Goal: Task Accomplishment & Management: Complete application form

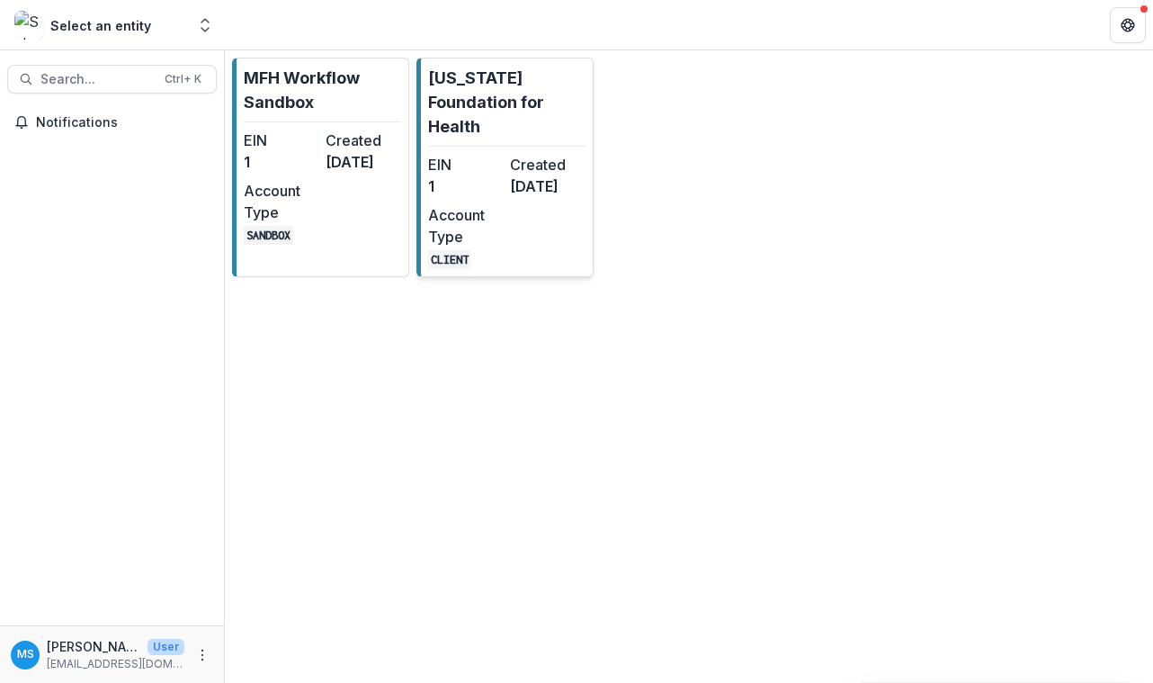
click at [495, 158] on dt "EIN" at bounding box center [465, 165] width 75 height 22
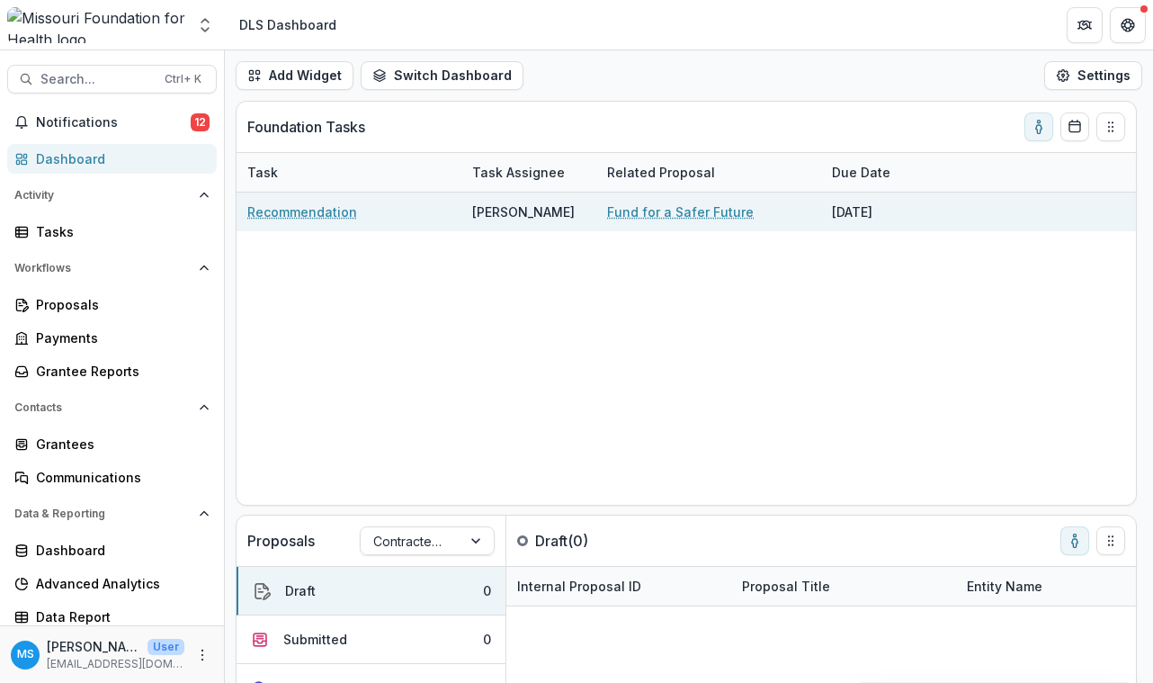
click at [706, 217] on link "Fund for a Safer Future" at bounding box center [680, 211] width 147 height 19
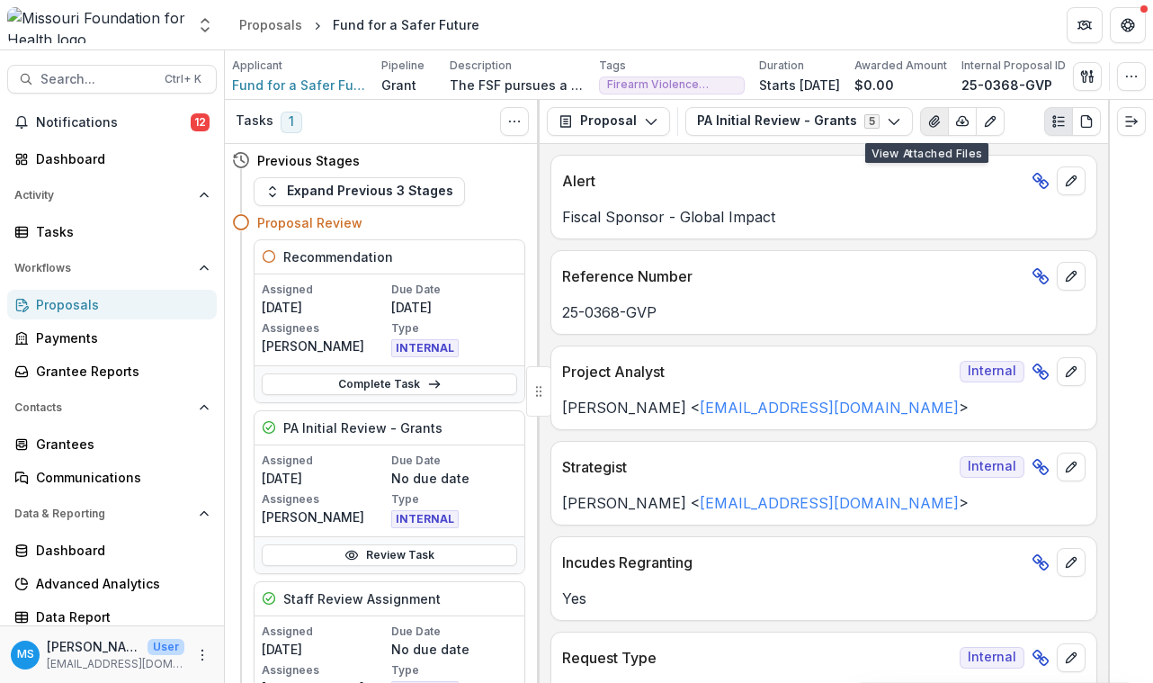
click at [929, 121] on icon "View Attached Files" at bounding box center [934, 121] width 10 height 11
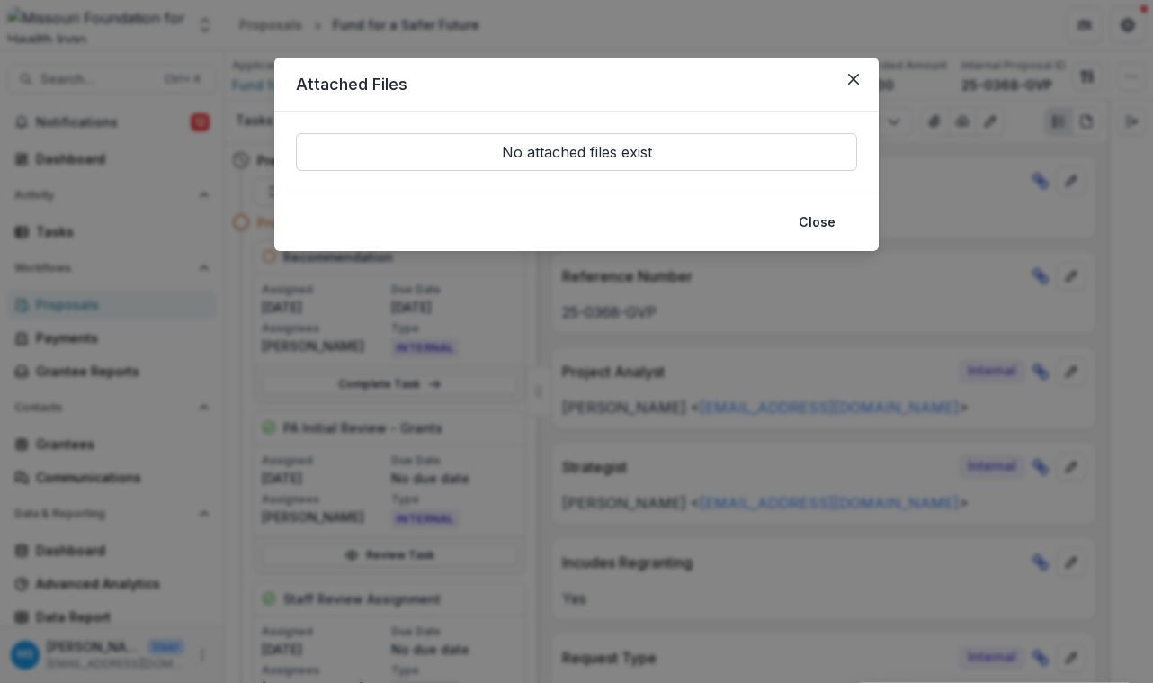
click at [821, 228] on button "Close" at bounding box center [817, 222] width 58 height 29
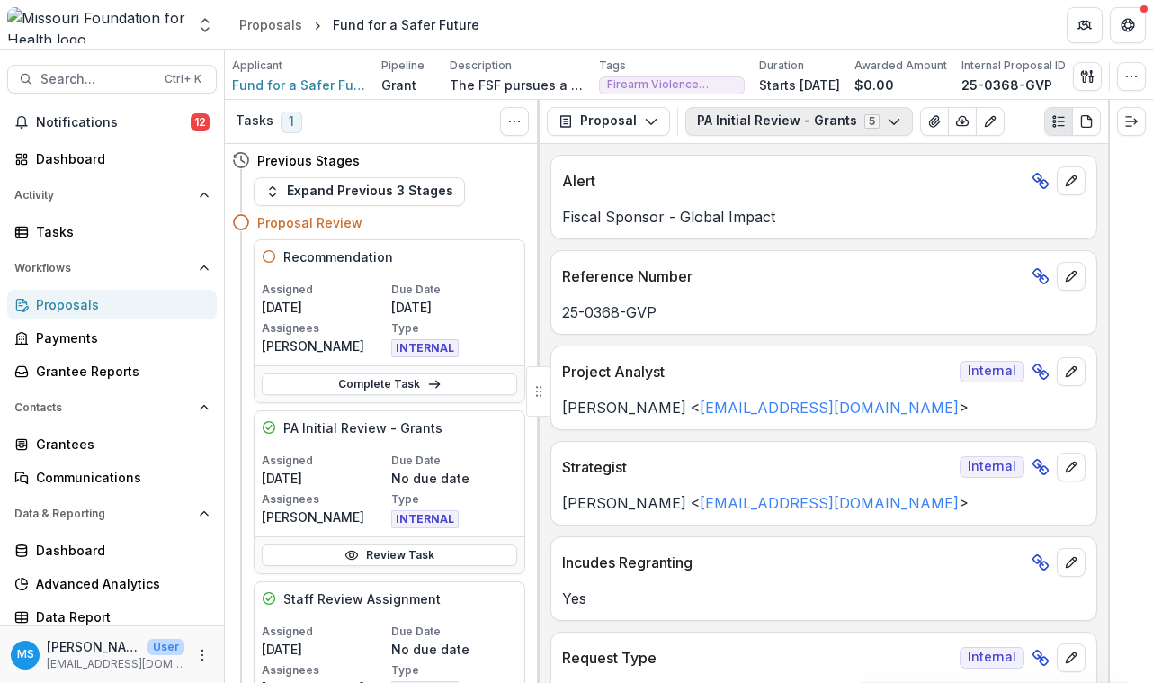
click at [887, 121] on icon "button" at bounding box center [894, 121] width 14 height 14
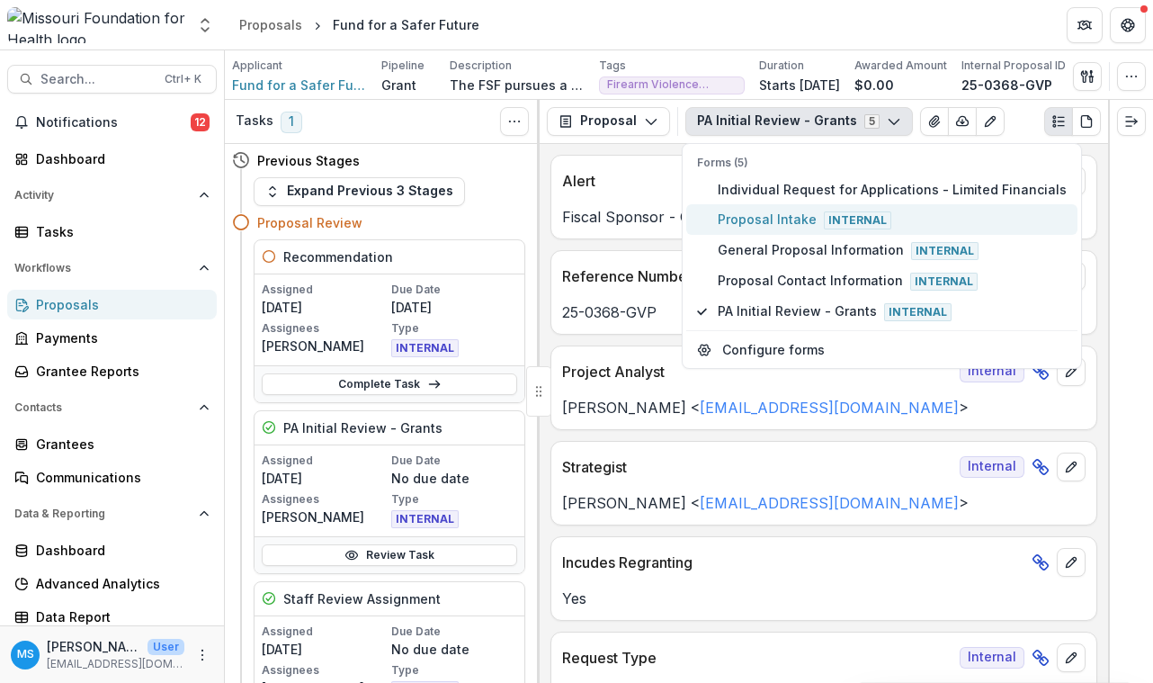
click at [816, 221] on span "Proposal Intake Internal" at bounding box center [892, 220] width 349 height 20
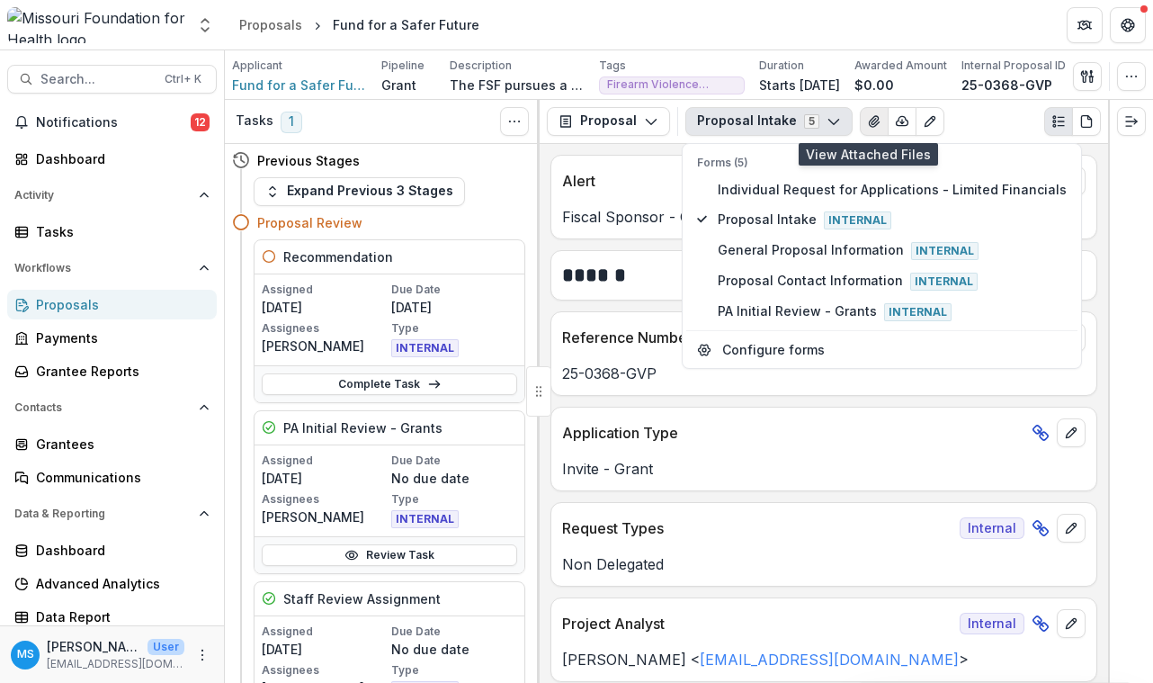
click at [870, 123] on icon "View Attached Files" at bounding box center [874, 121] width 10 height 11
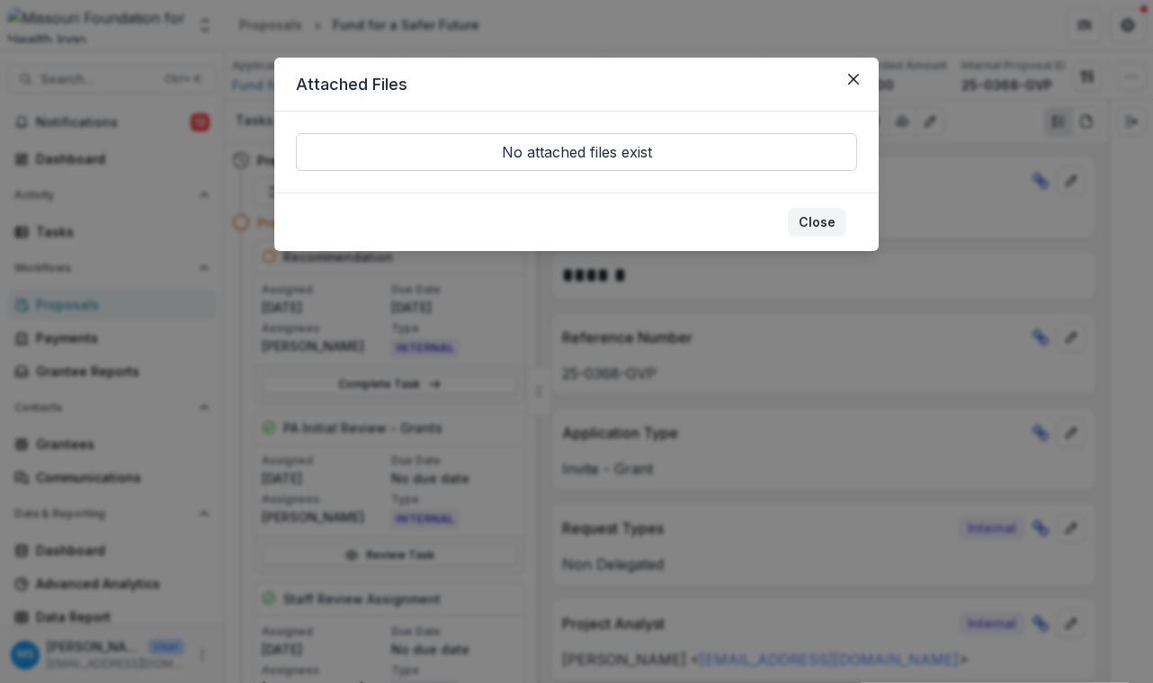
click at [820, 220] on button "Close" at bounding box center [817, 222] width 58 height 29
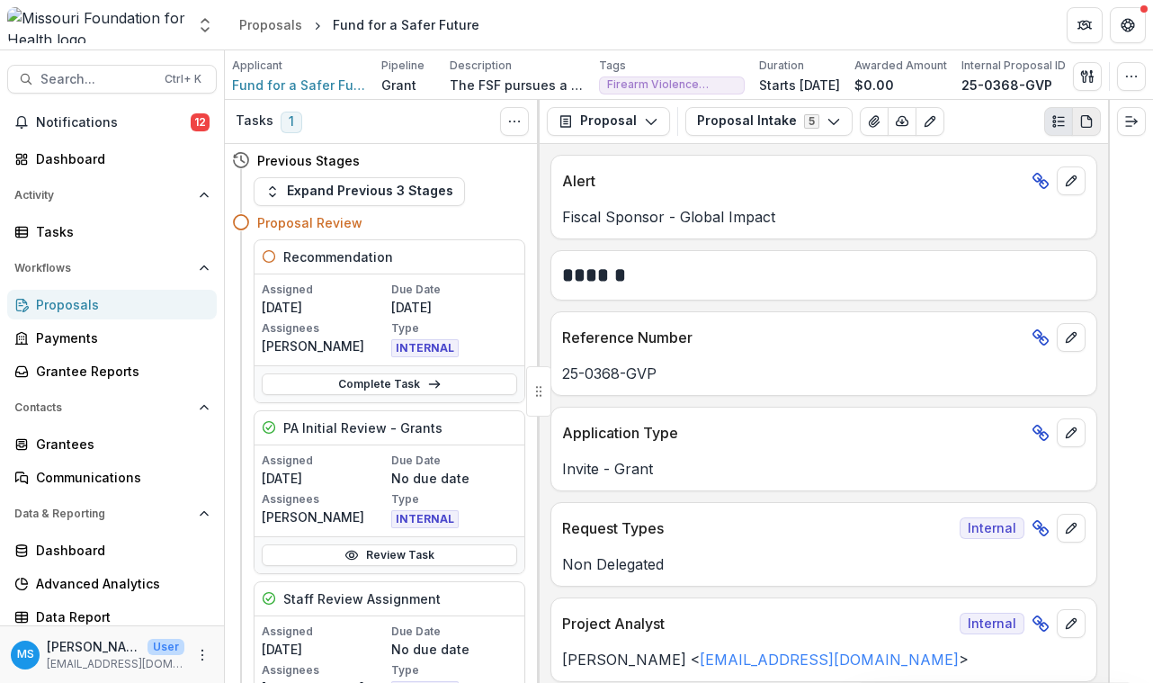
click at [1091, 124] on icon "PDF view" at bounding box center [1086, 121] width 10 height 12
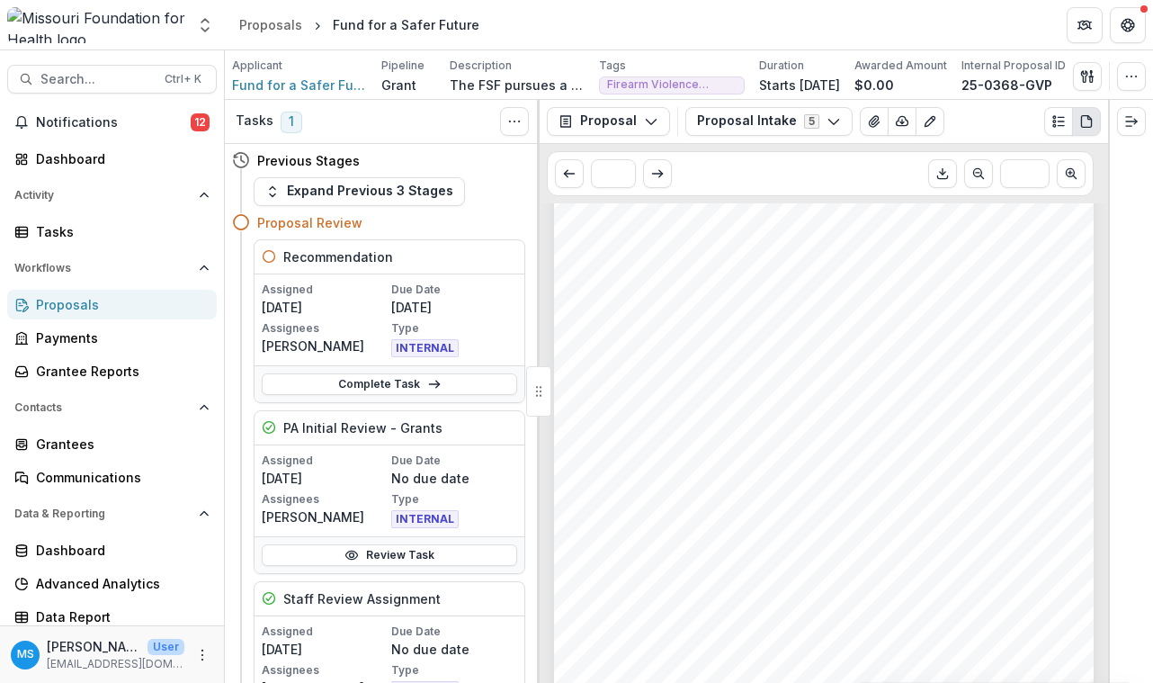
scroll to position [4137, 0]
click at [834, 119] on button "Proposal Intake 5" at bounding box center [768, 121] width 167 height 29
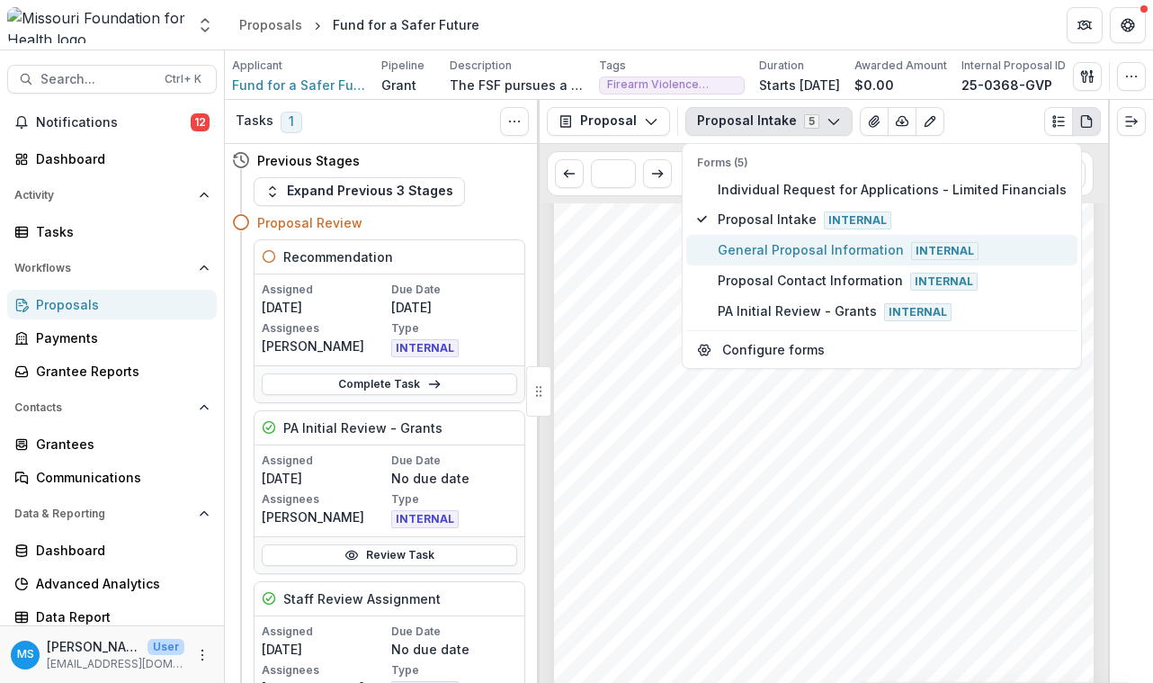
click at [766, 250] on span "General Proposal Information Internal" at bounding box center [892, 250] width 349 height 20
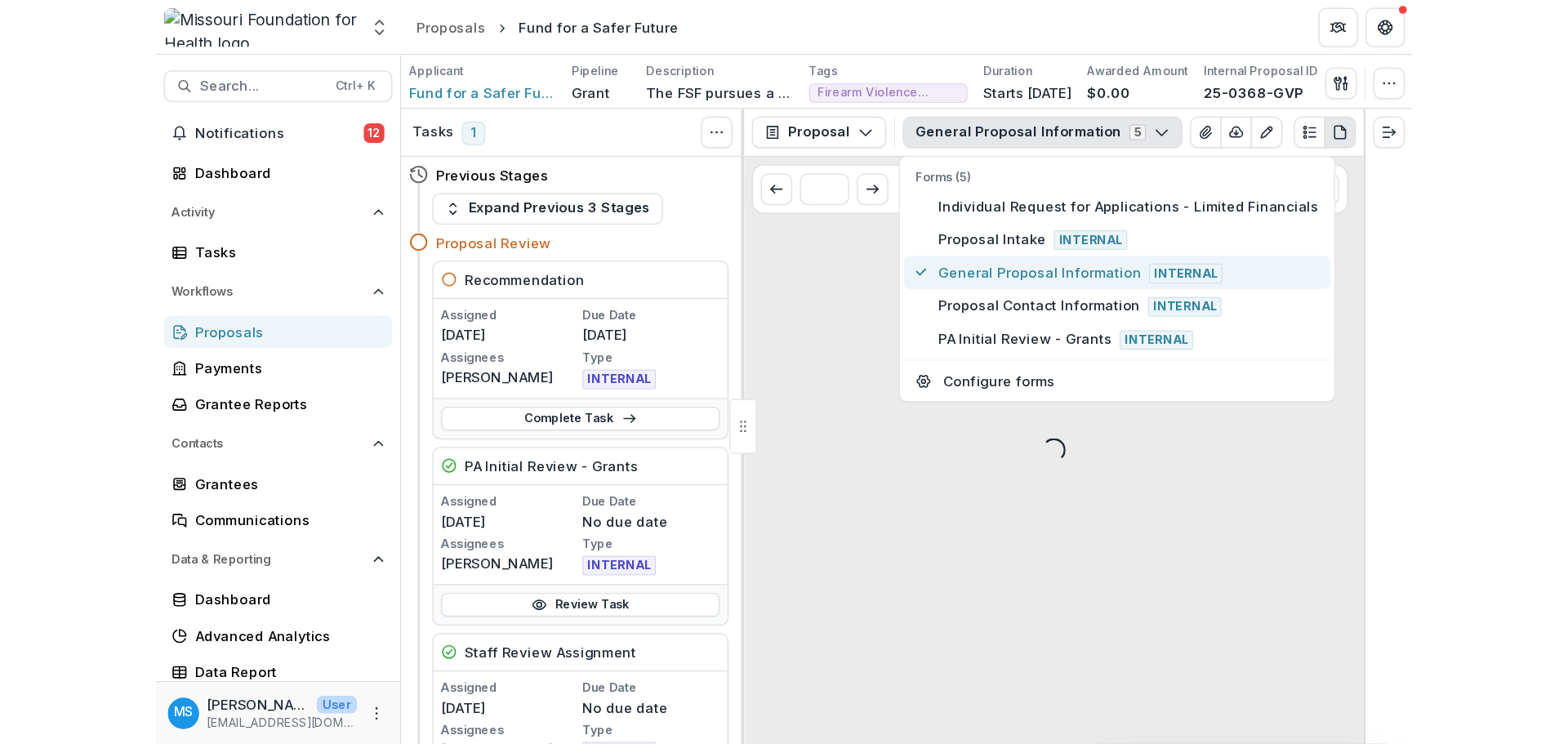
scroll to position [0, 0]
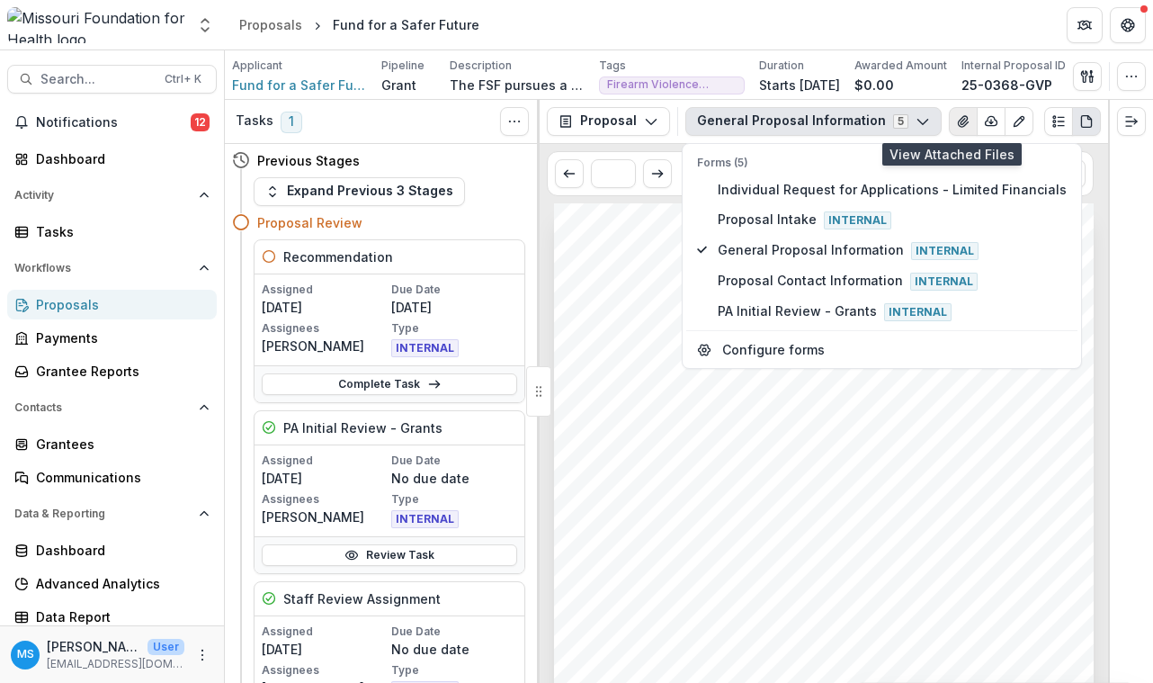
click at [958, 120] on icon "View Attached Files" at bounding box center [963, 121] width 10 height 11
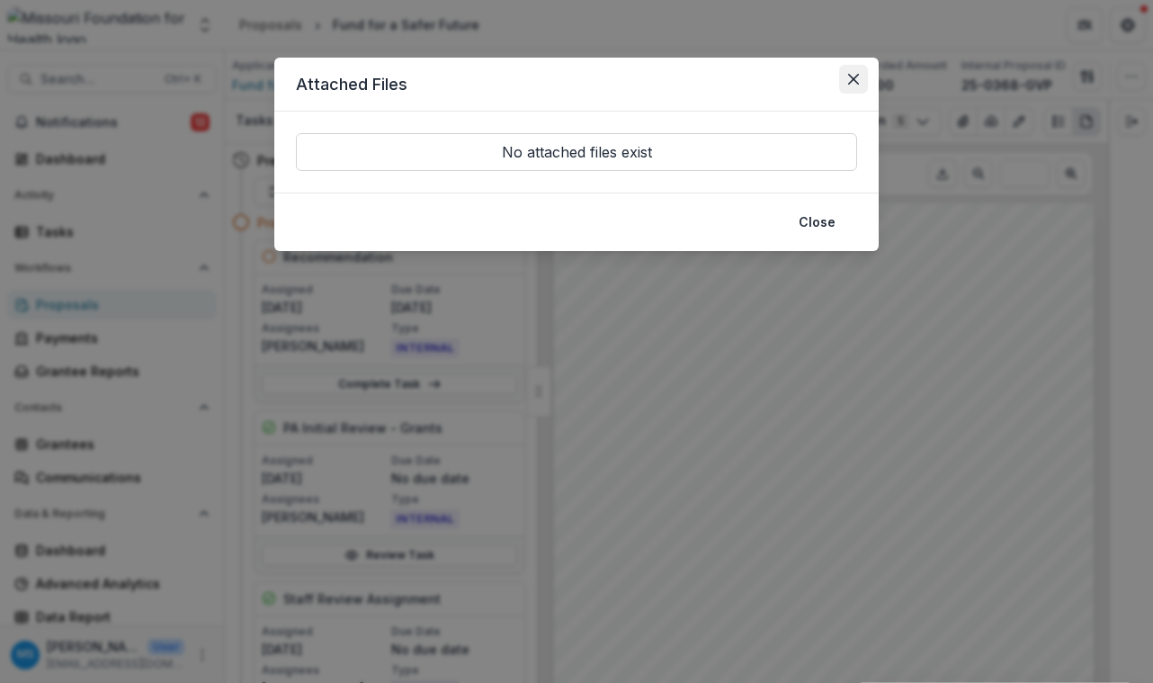
click at [862, 84] on button "Close" at bounding box center [853, 79] width 29 height 29
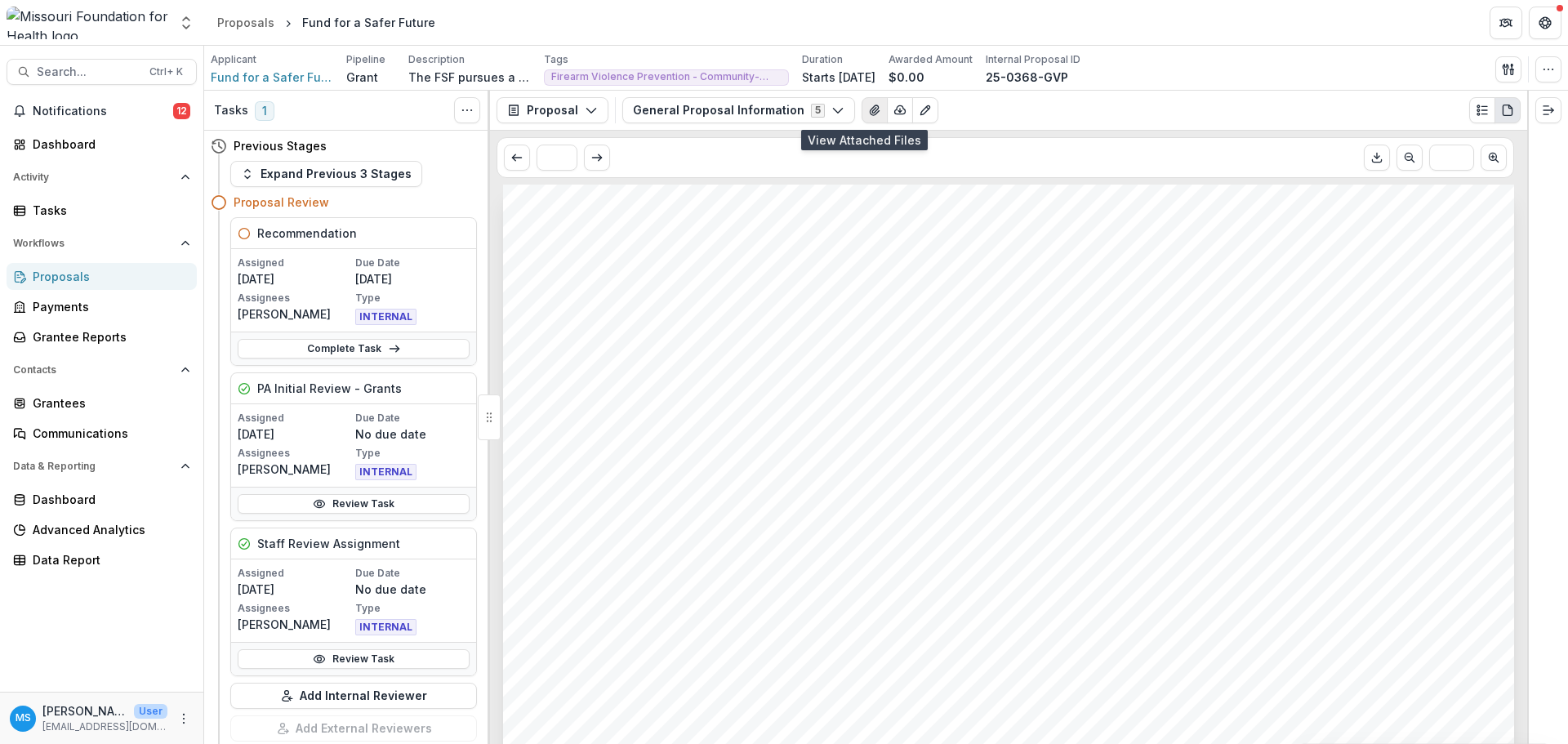
click at [868, 109] on icon "View Attached Files" at bounding box center [874, 110] width 13 height 13
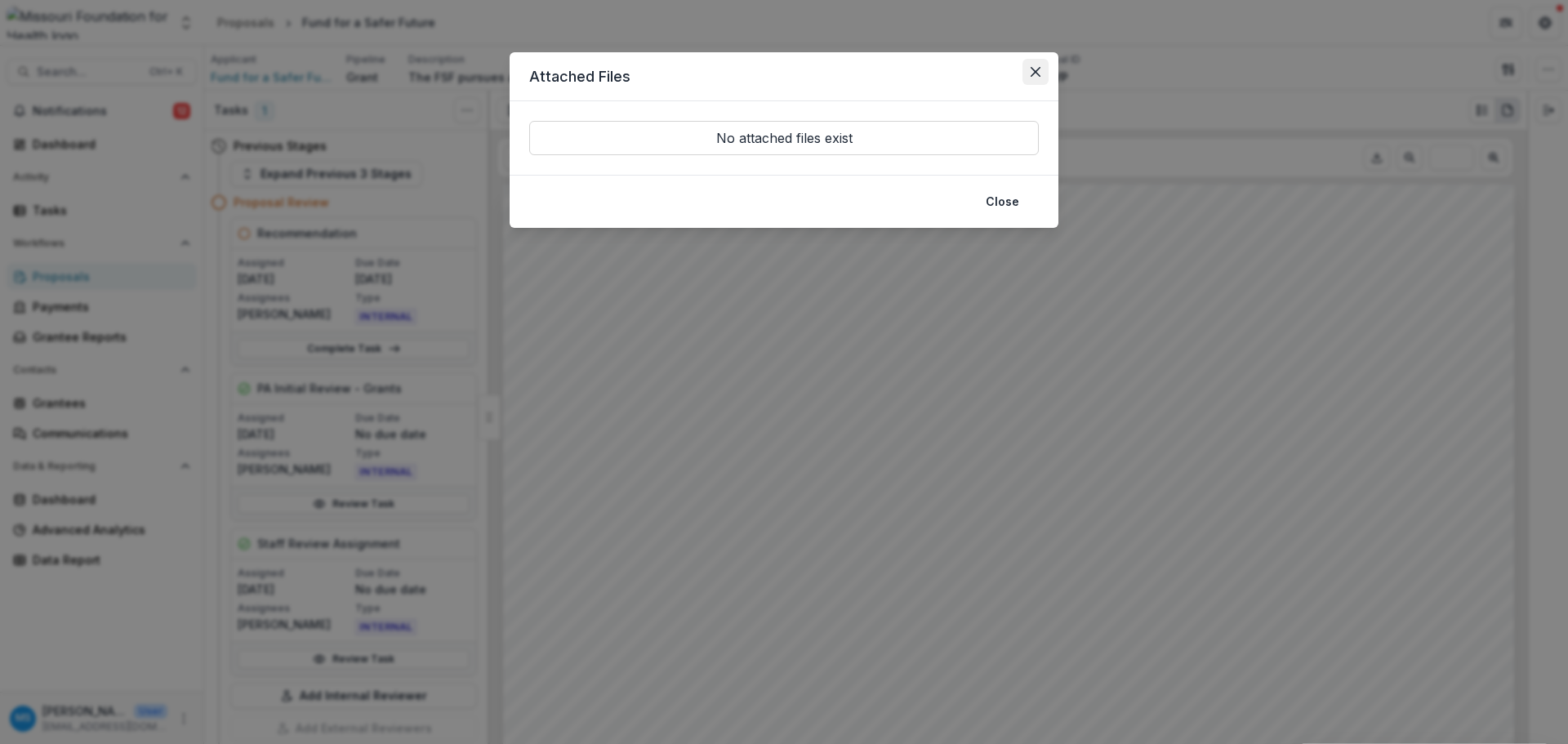
click at [1033, 70] on icon "Close" at bounding box center [1035, 72] width 10 height 10
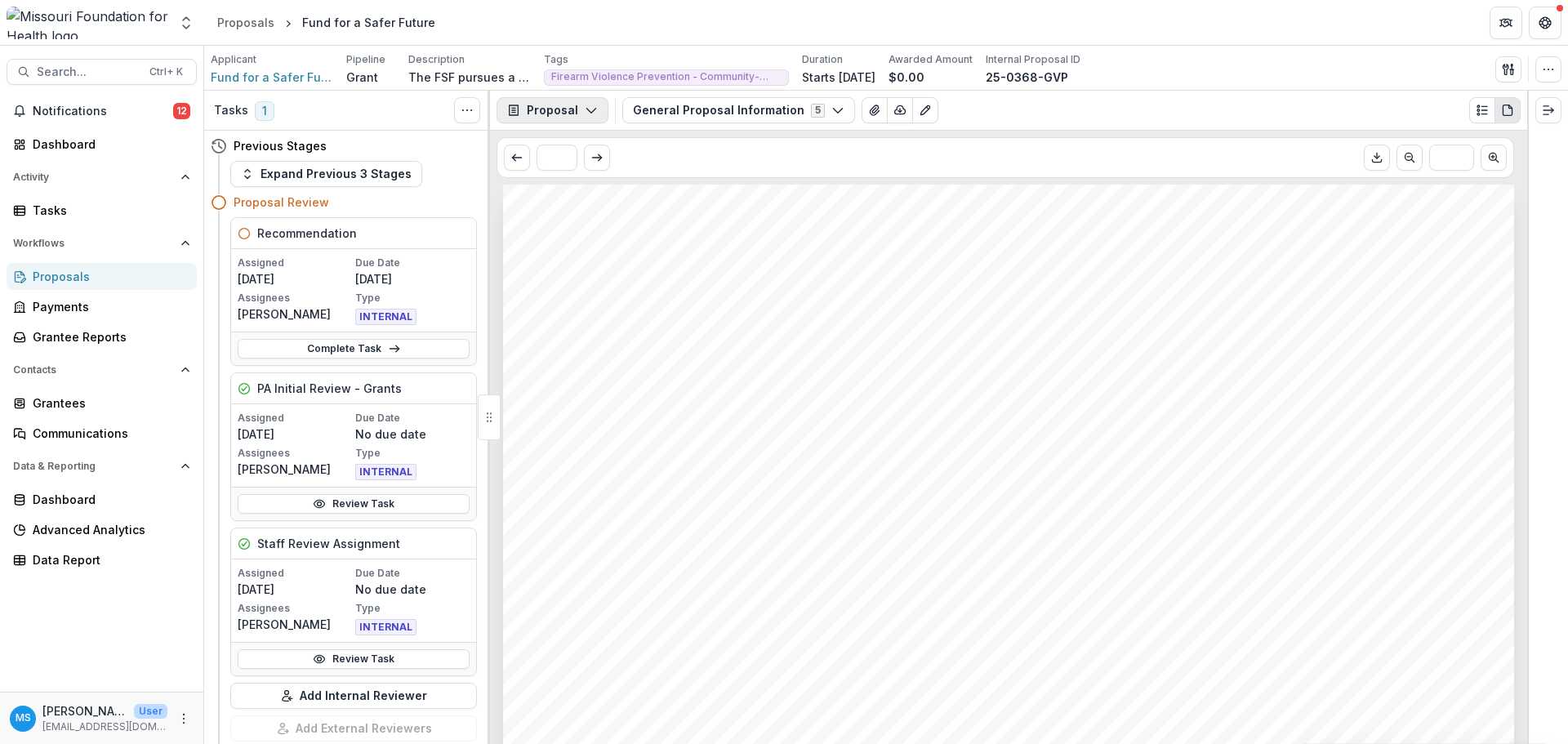
click at [579, 102] on button "Proposal" at bounding box center [552, 110] width 112 height 26
click at [579, 147] on div "Proposal" at bounding box center [604, 147] width 150 height 17
click at [777, 114] on button "General Proposal Information 5" at bounding box center [738, 110] width 232 height 26
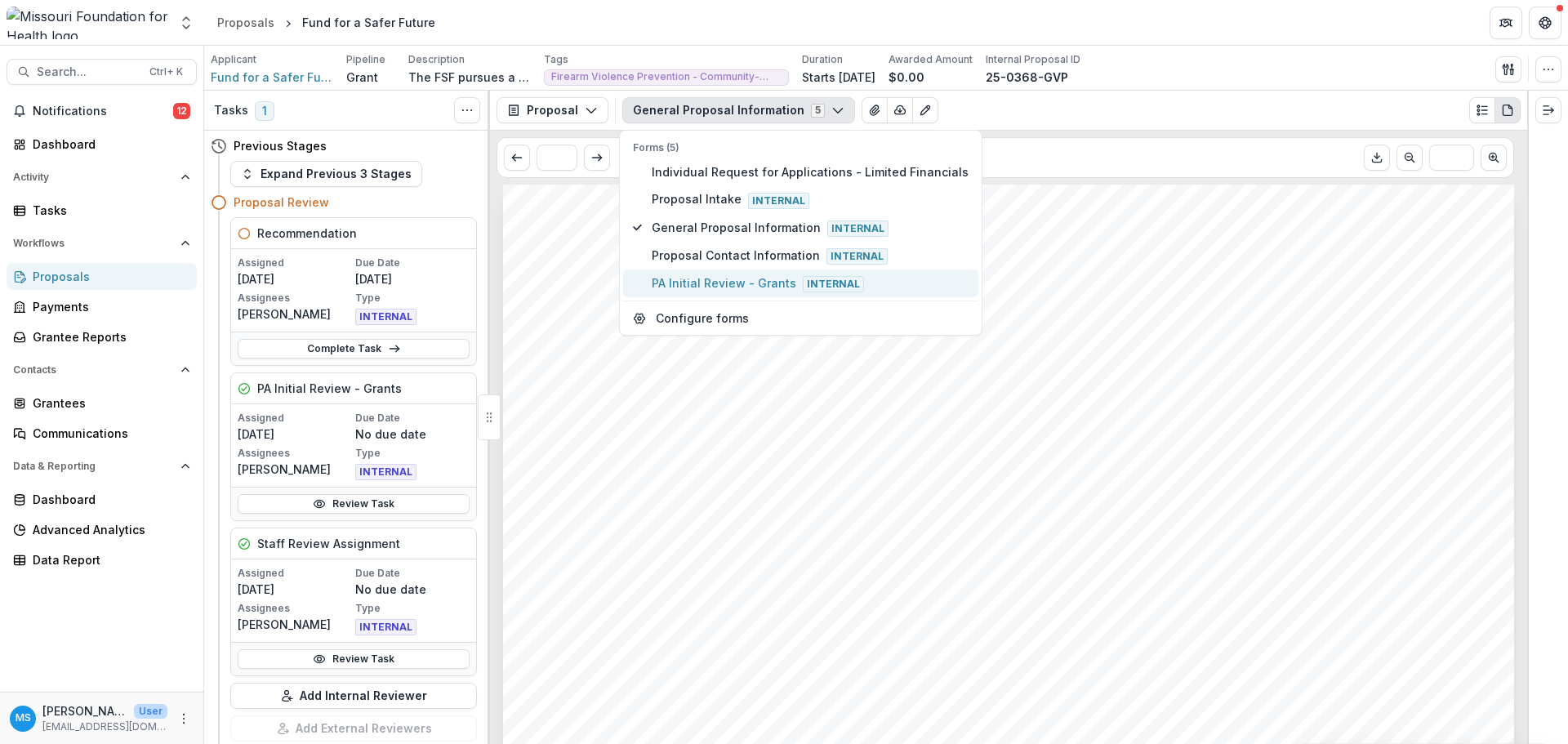
click at [715, 282] on span "PA Initial Review - Grants Internal" at bounding box center [810, 283] width 317 height 18
click at [842, 111] on icon "View Attached Files" at bounding box center [848, 110] width 13 height 13
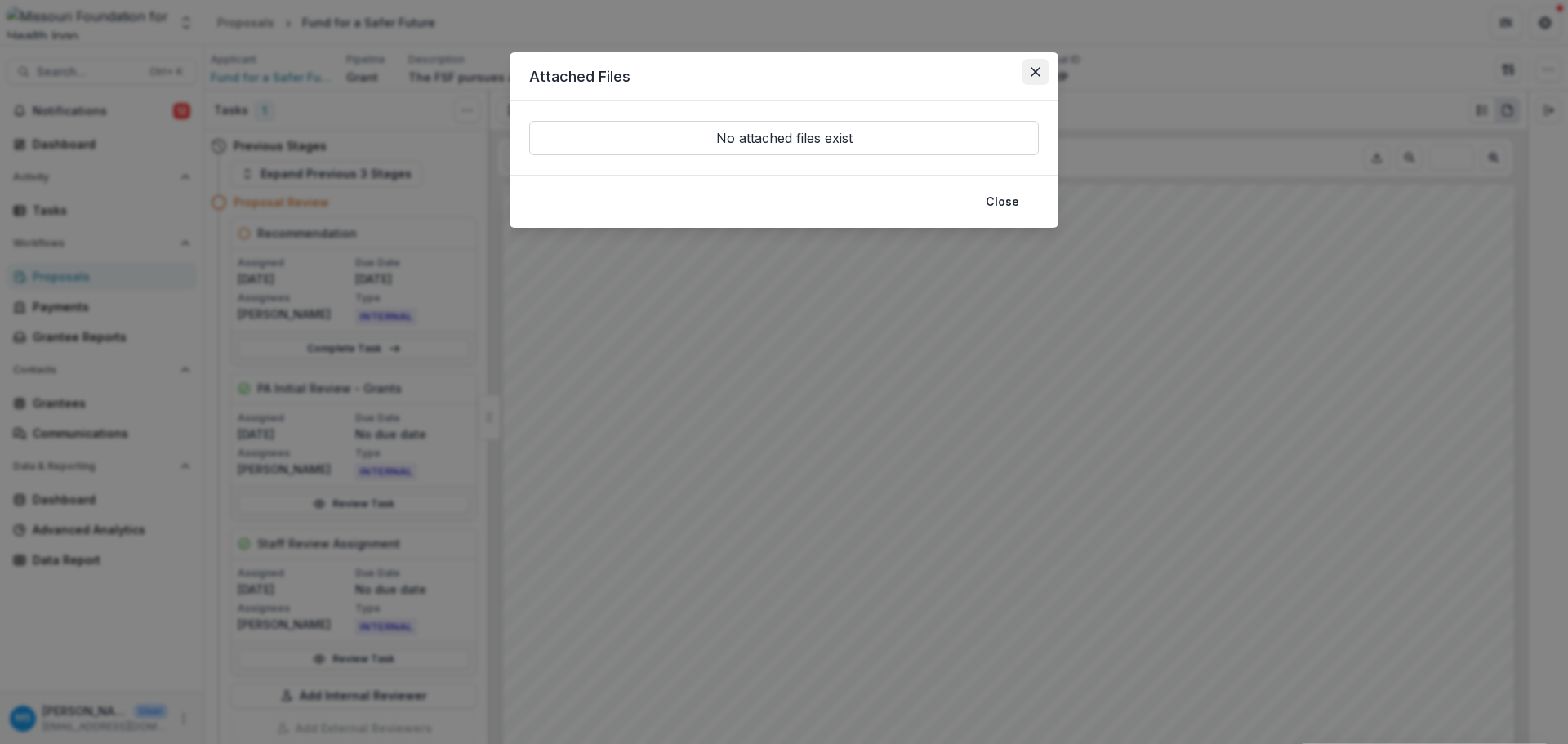
click at [1031, 70] on icon "Close" at bounding box center [1035, 72] width 10 height 10
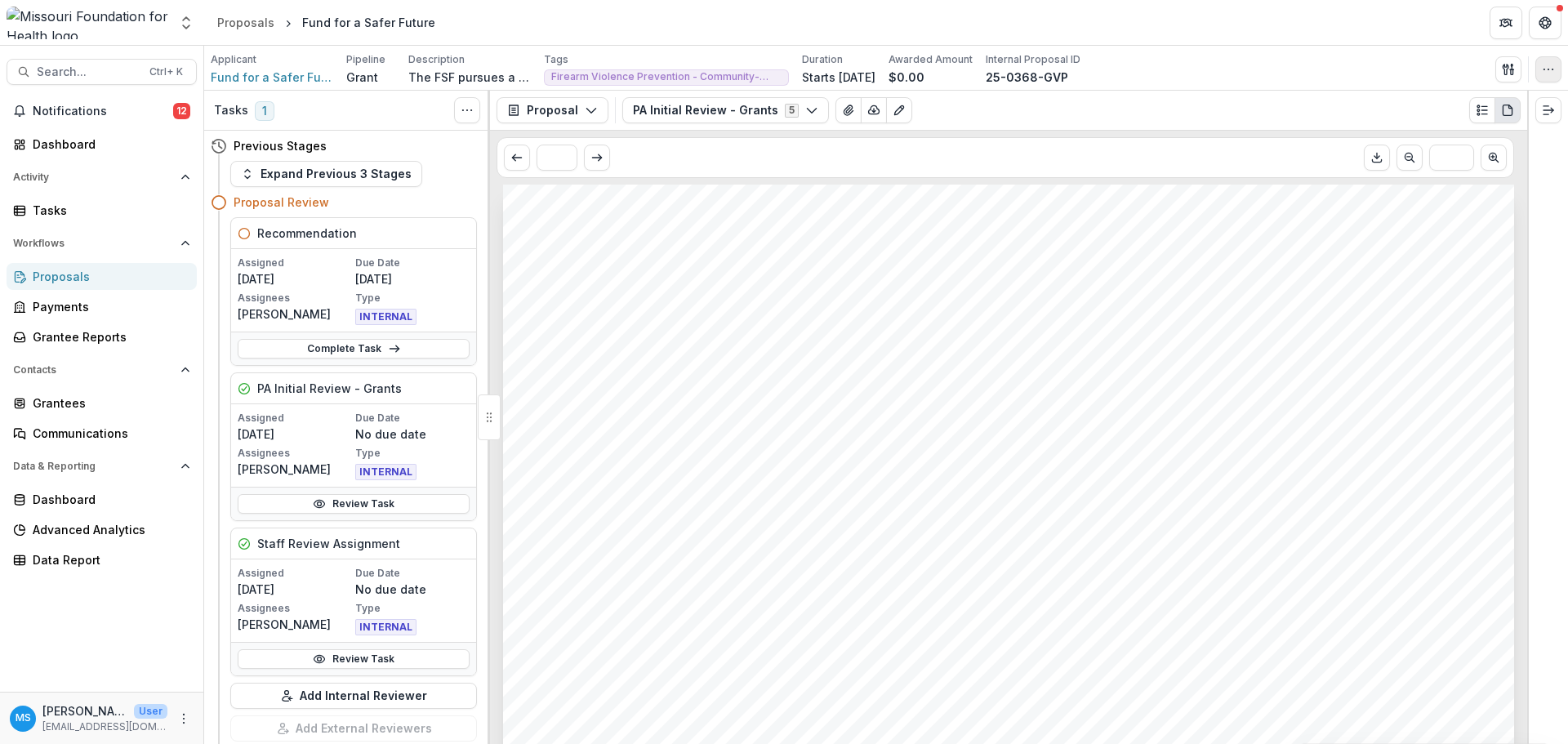
click at [1046, 78] on button "button" at bounding box center [1548, 69] width 26 height 26
click at [1046, 72] on div "Applicant Fund for a Safer Future Pipeline Grant Description Description Tags F…" at bounding box center [885, 69] width 1350 height 34
click at [1046, 117] on button "Expand right" at bounding box center [1548, 110] width 26 height 26
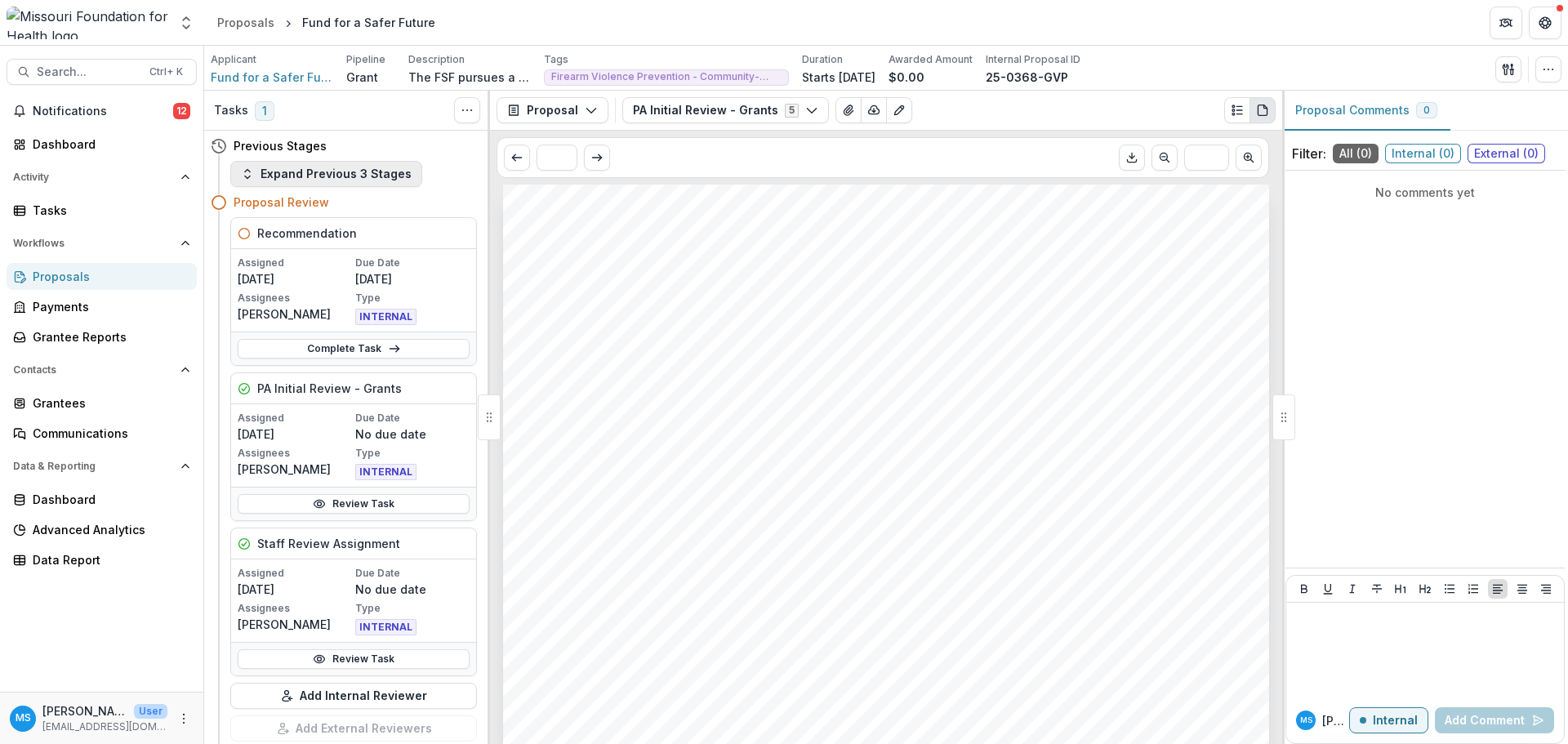
click at [263, 174] on button "Expand Previous 3 Stages" at bounding box center [326, 174] width 192 height 26
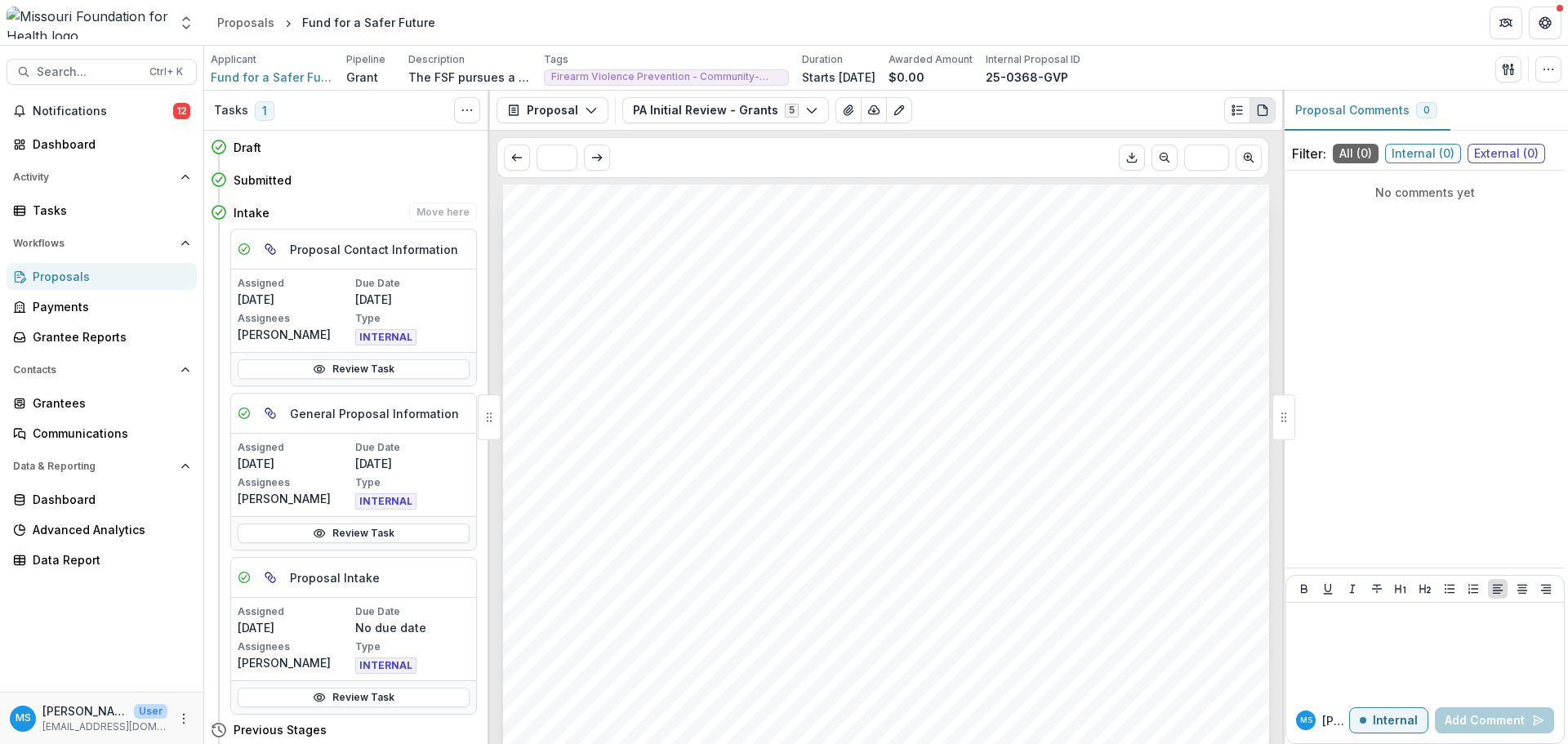
scroll to position [82, 0]
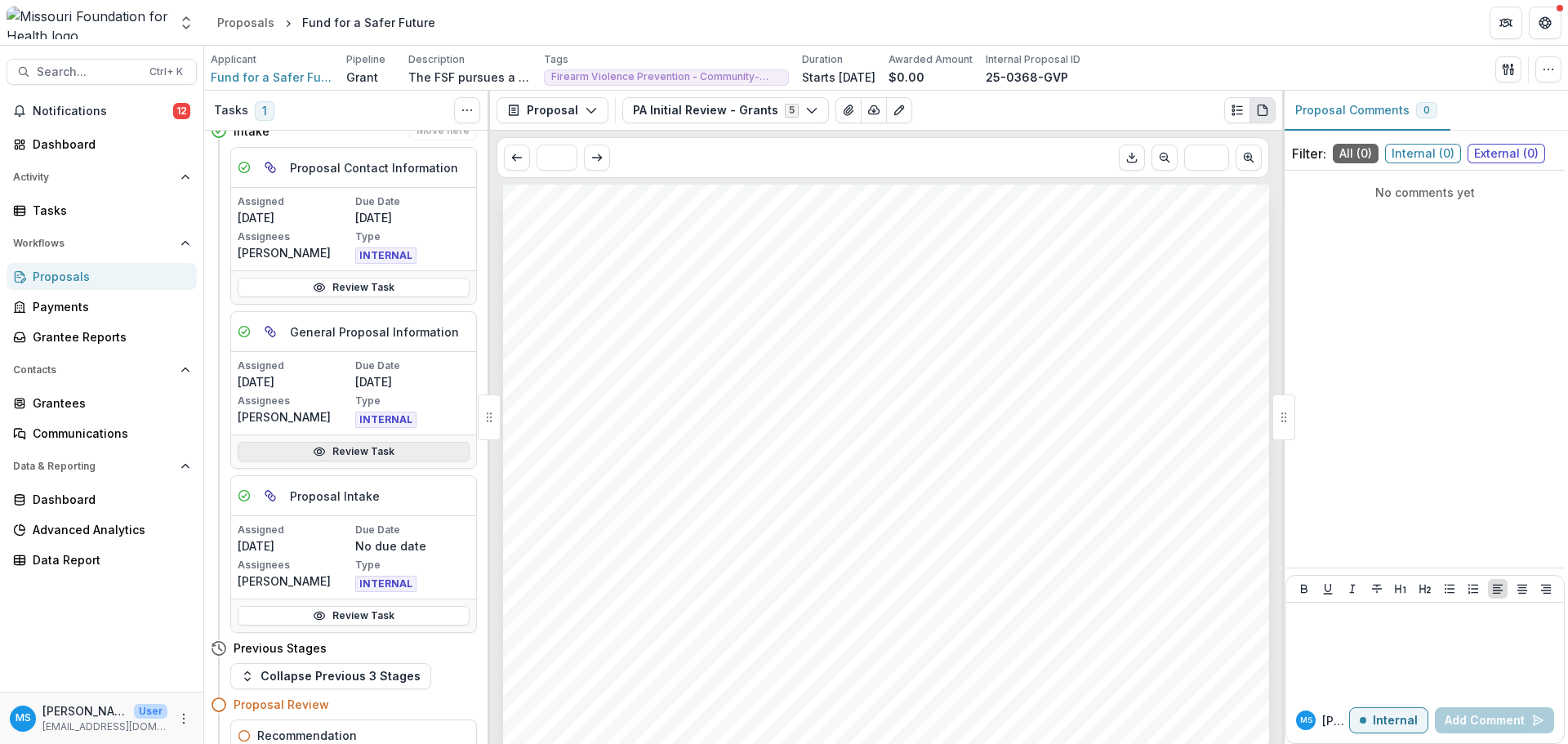
click at [335, 451] on link "Review Task" at bounding box center [353, 452] width 232 height 20
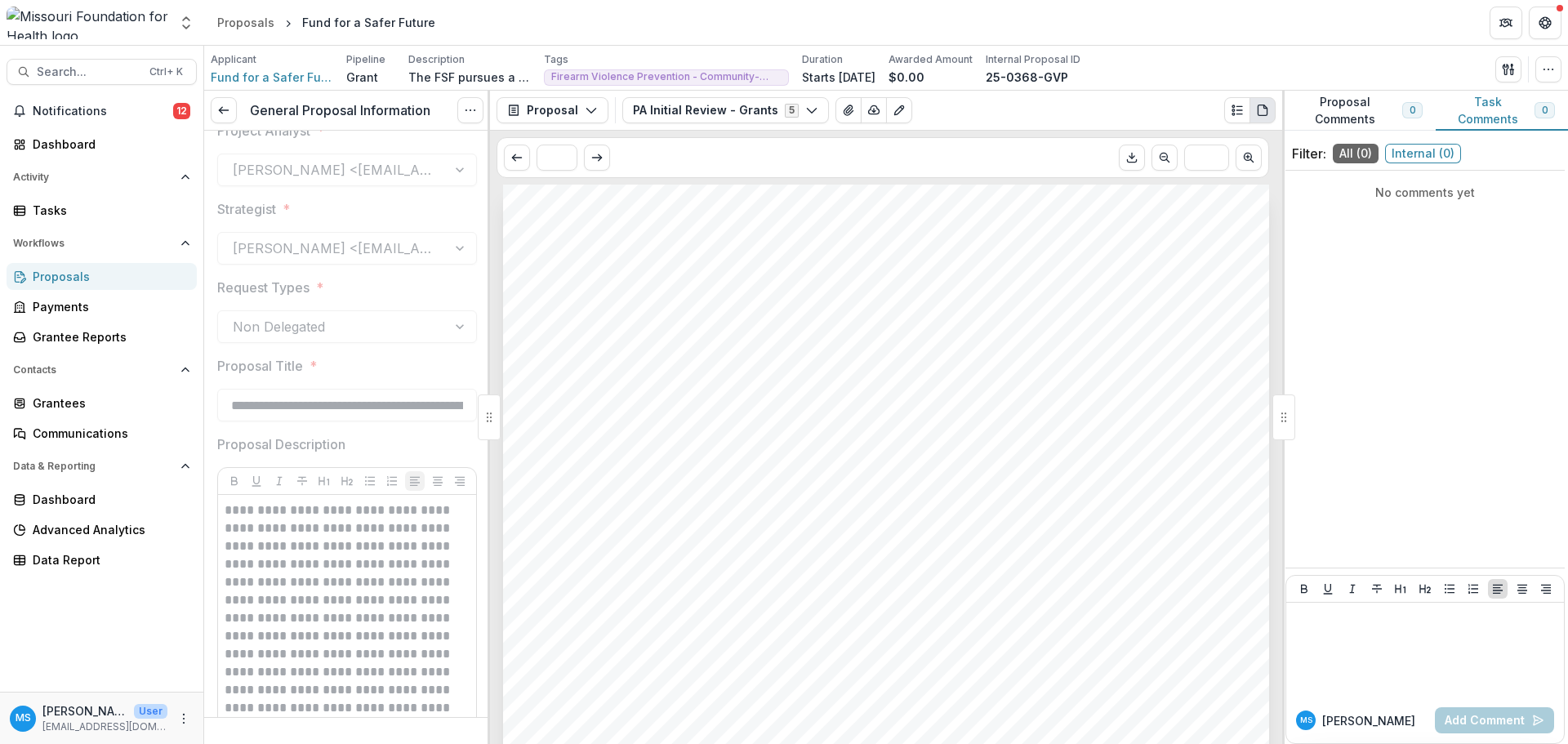
scroll to position [245, 0]
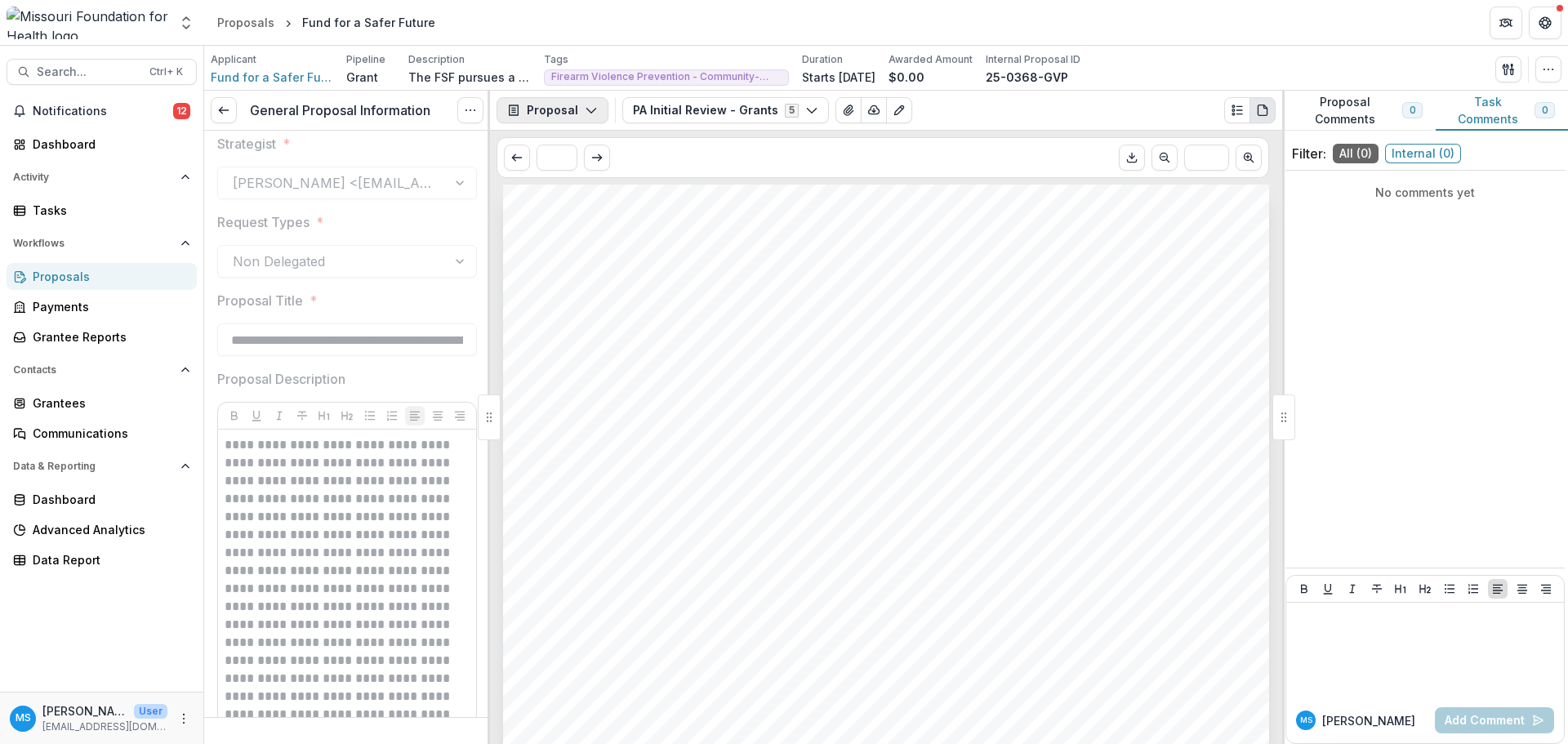
click at [585, 108] on icon "button" at bounding box center [591, 110] width 13 height 13
click at [567, 151] on div "Proposal" at bounding box center [604, 147] width 150 height 17
click at [739, 114] on button "PA Initial Review - Grants 5" at bounding box center [725, 110] width 207 height 26
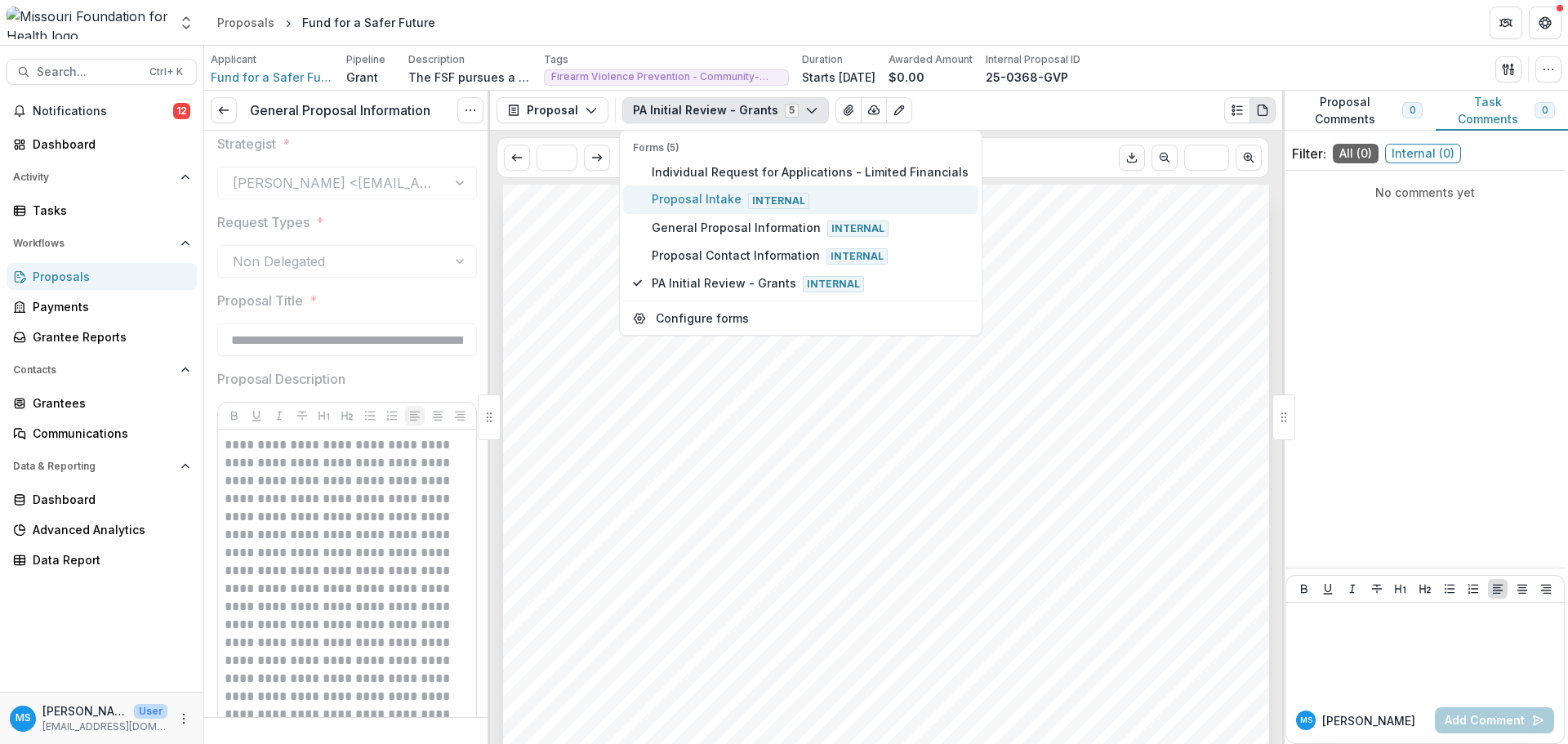
click at [715, 195] on span "Proposal Intake Internal" at bounding box center [810, 200] width 317 height 18
click at [920, 100] on div "Proposal Intake 5 Forms (5) Individual Request for Applications - Limited Finan…" at bounding box center [948, 110] width 653 height 26
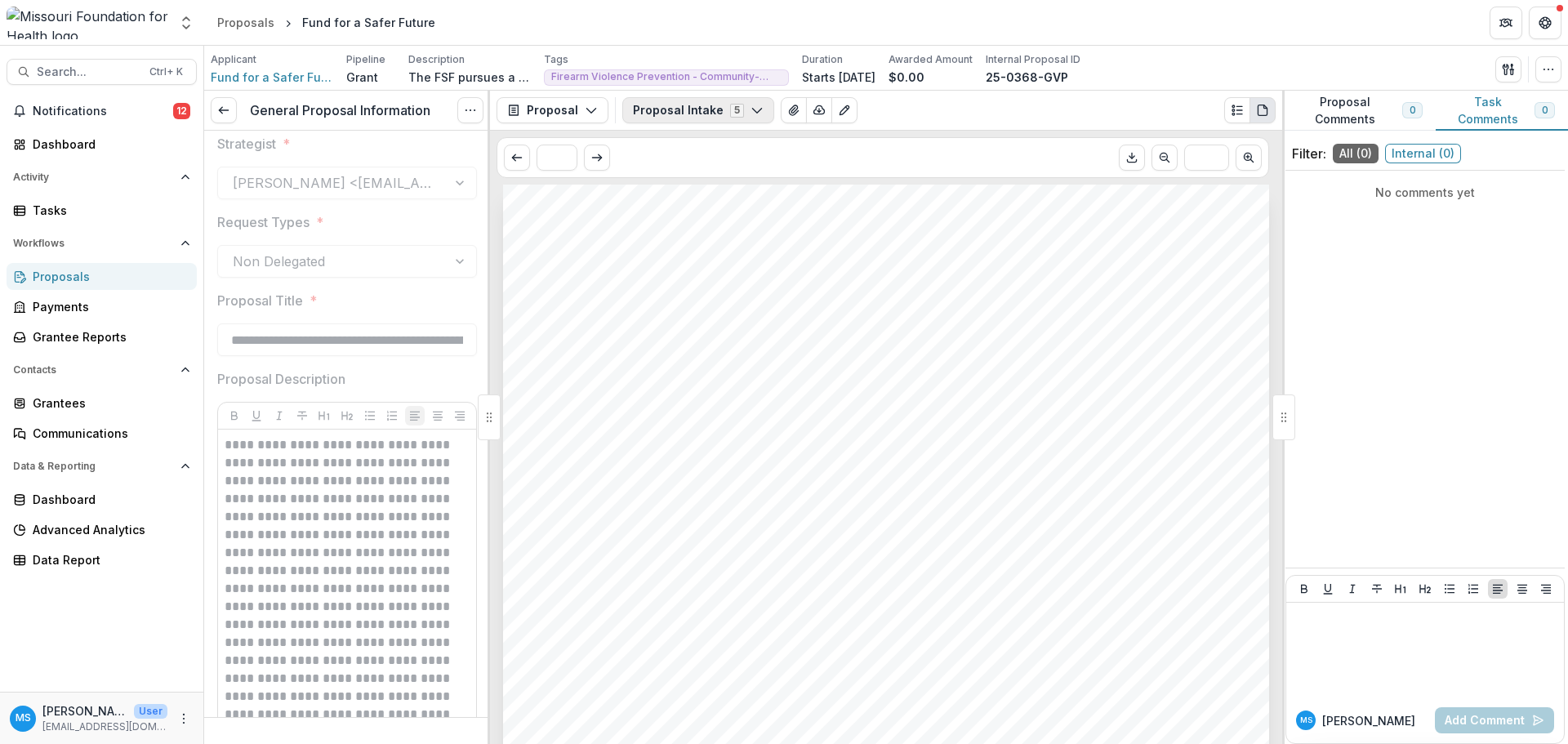
click at [724, 110] on button "Proposal Intake 5" at bounding box center [697, 110] width 152 height 26
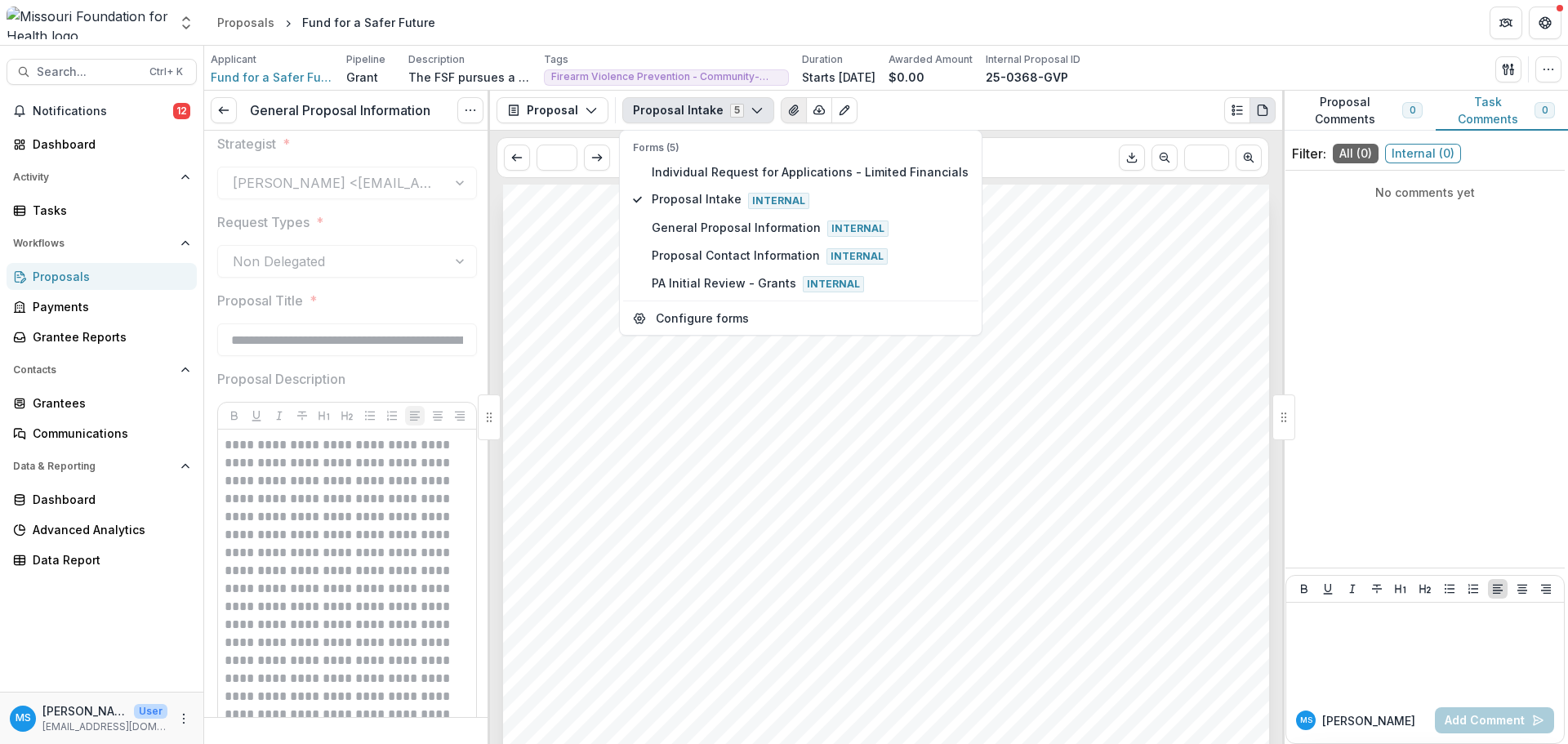
click at [787, 106] on icon "View Attached Files" at bounding box center [794, 110] width 13 height 13
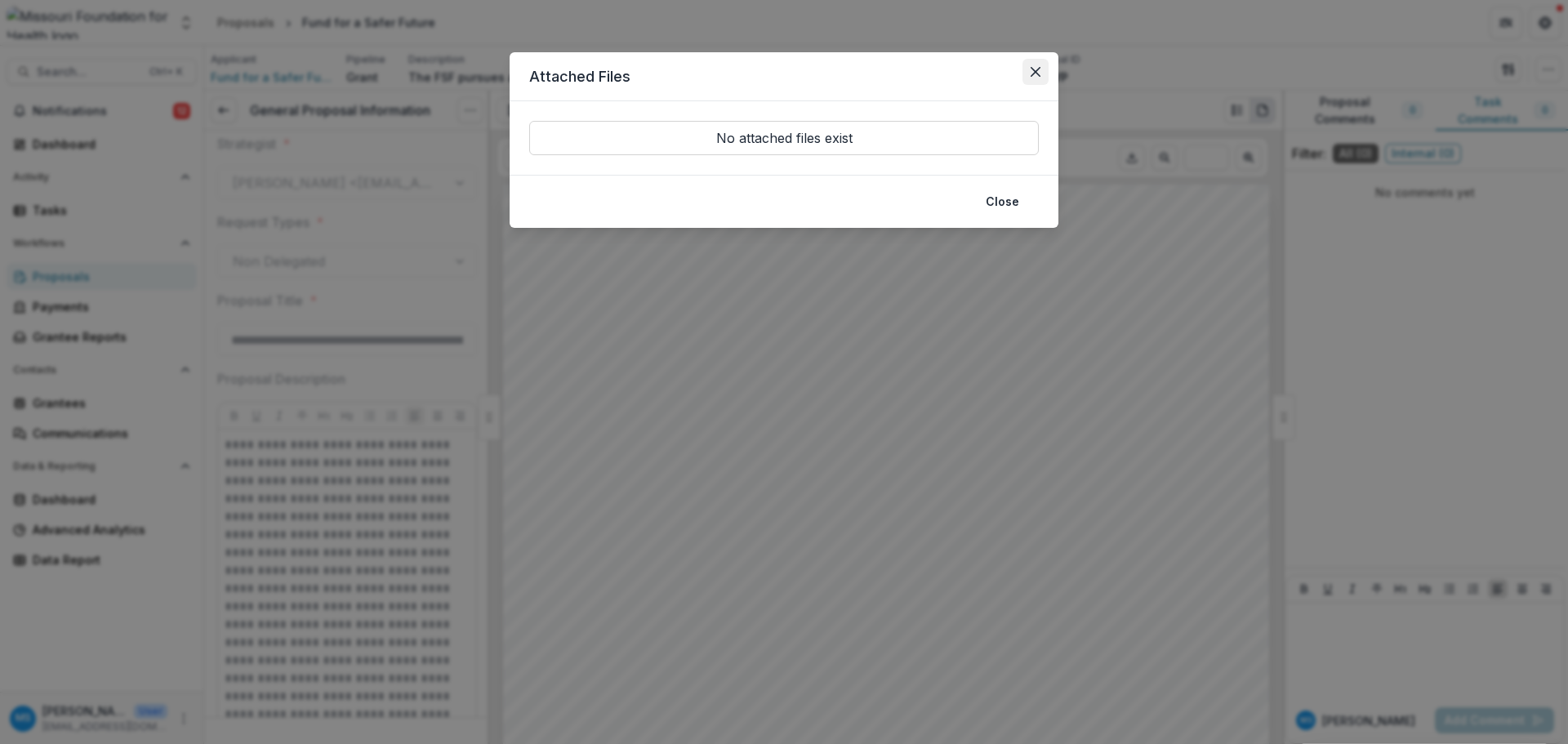
click at [1032, 69] on icon "Close" at bounding box center [1035, 72] width 10 height 10
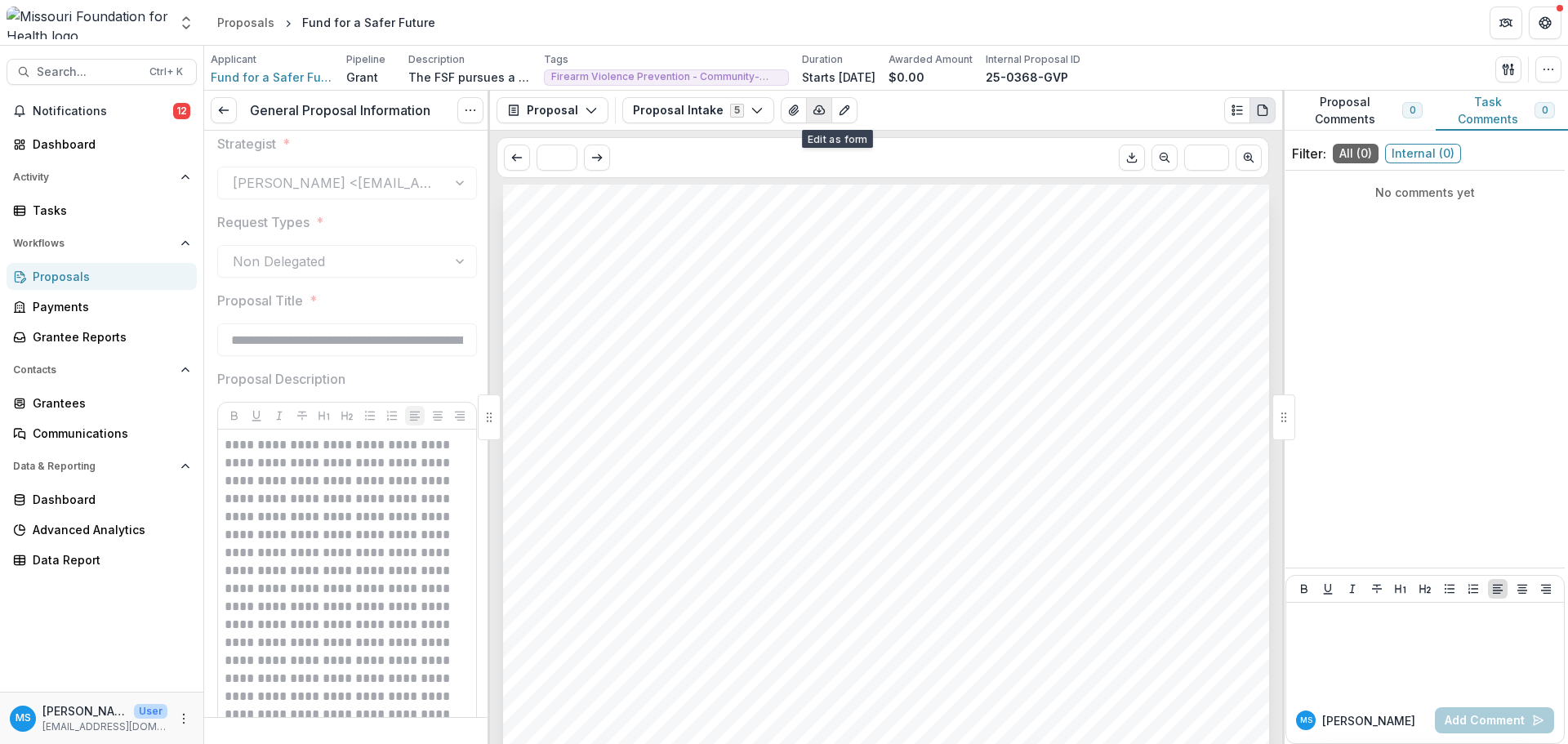
click at [813, 109] on icon "button" at bounding box center [819, 110] width 13 height 13
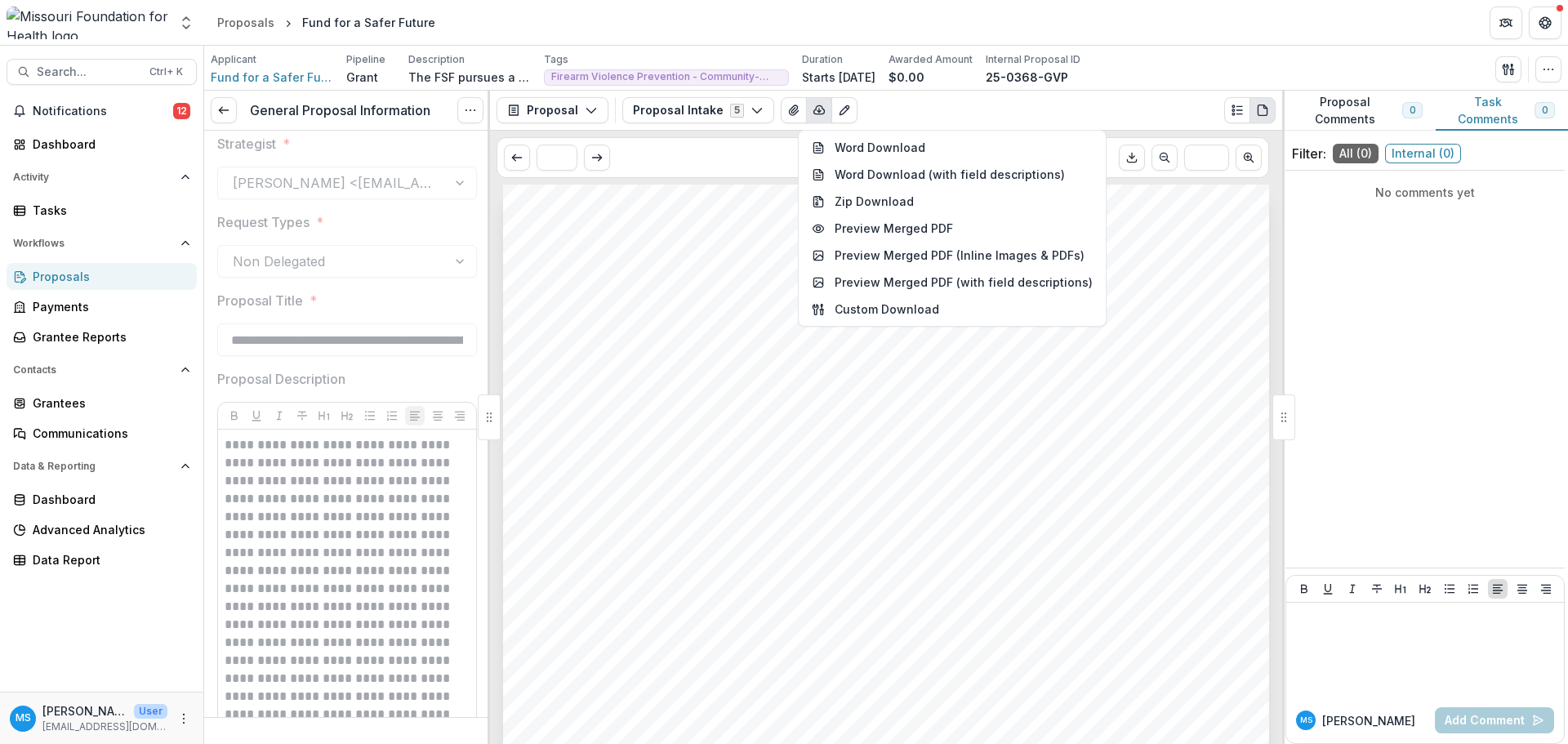
click at [1046, 110] on div "Proposal Intake 5 Forms (5) Individual Request for Applications - Limited Finan…" at bounding box center [948, 110] width 653 height 26
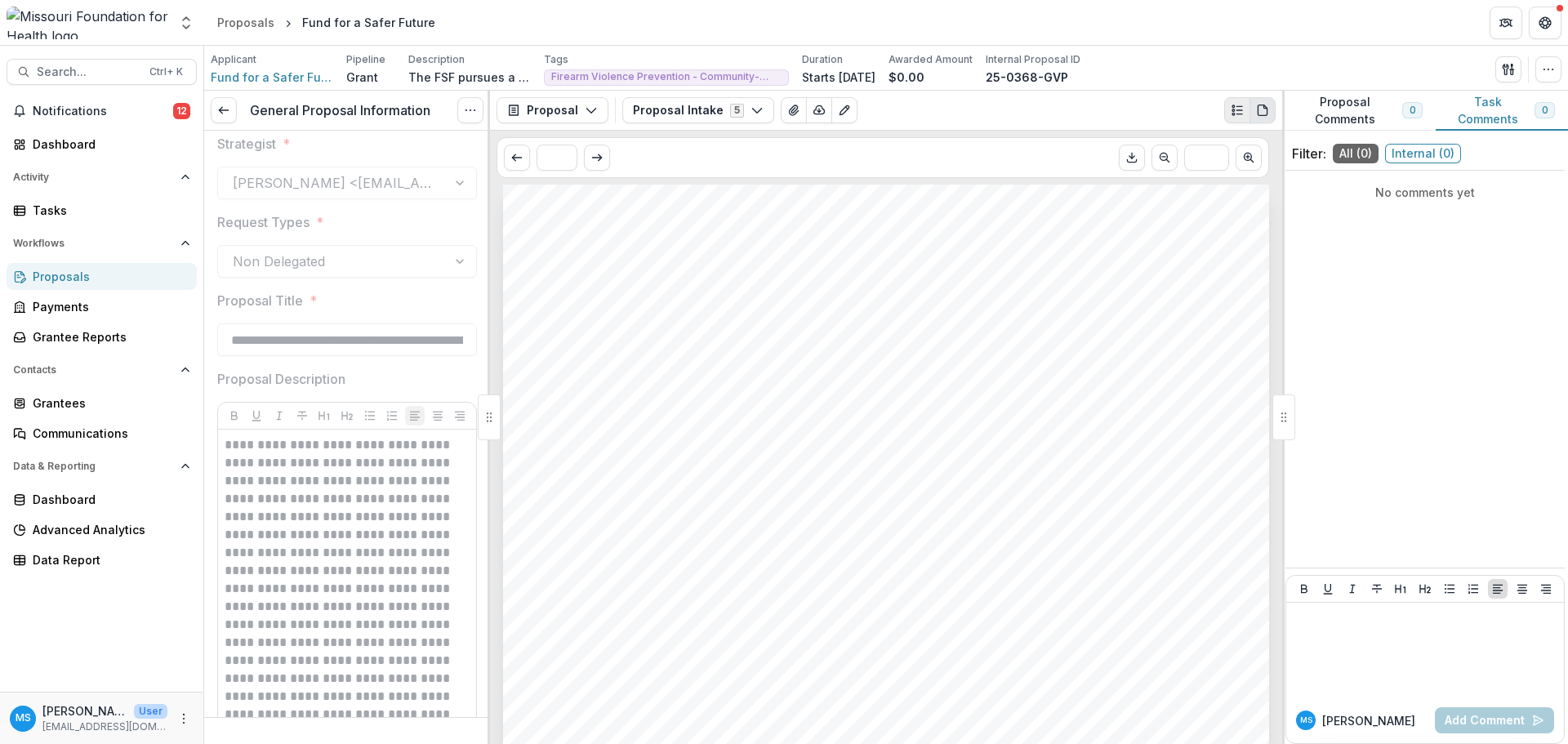
click at [1046, 111] on icon "Plaintext view" at bounding box center [1237, 110] width 13 height 13
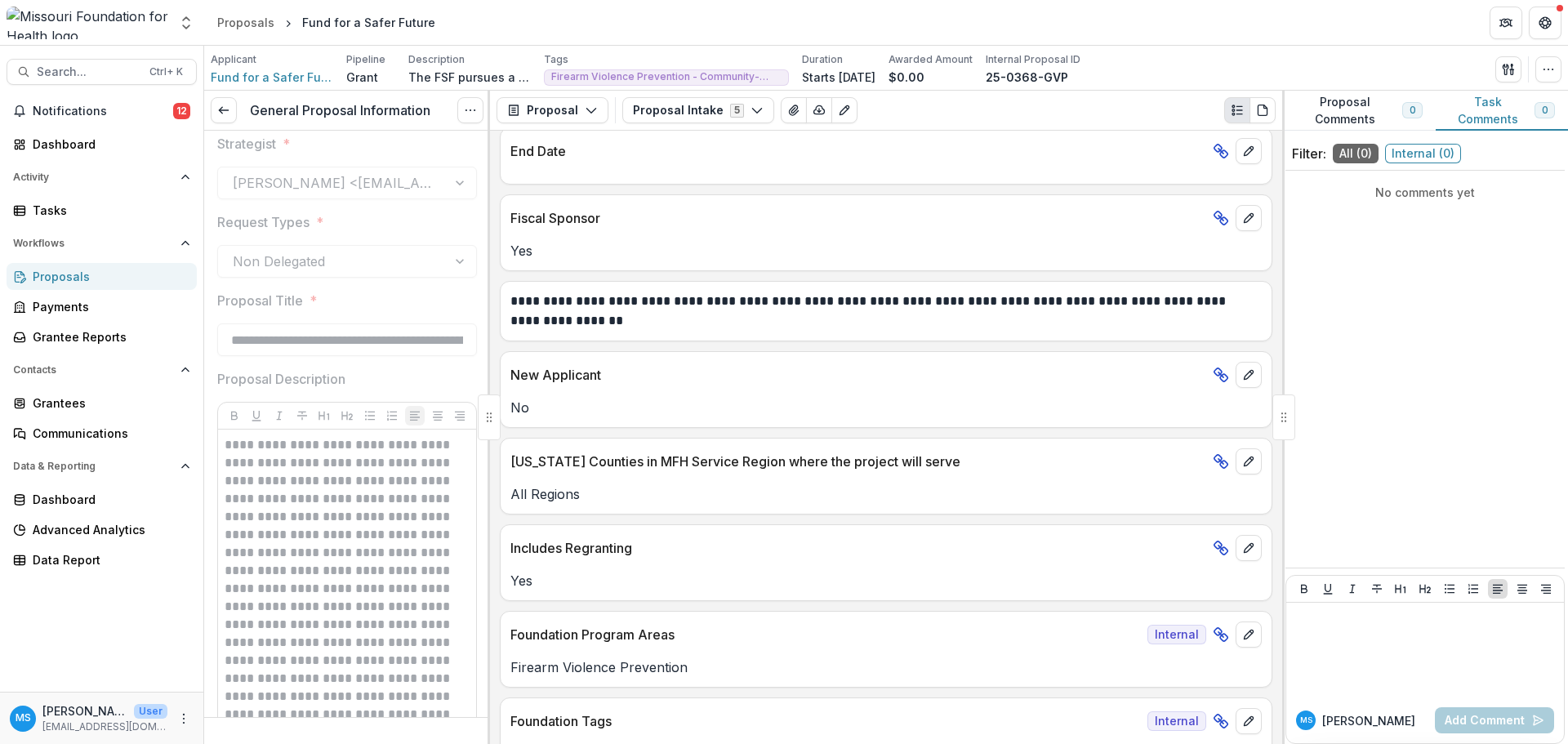
scroll to position [1389, 0]
click at [70, 114] on span "Notifications" at bounding box center [103, 111] width 141 height 14
click at [1046, 50] on div "Applicant Fund for a Safer Future Pipeline Grant Description Description Tags F…" at bounding box center [886, 67] width 1364 height 45
click at [671, 110] on button "Proposal Intake 5" at bounding box center [697, 110] width 152 height 26
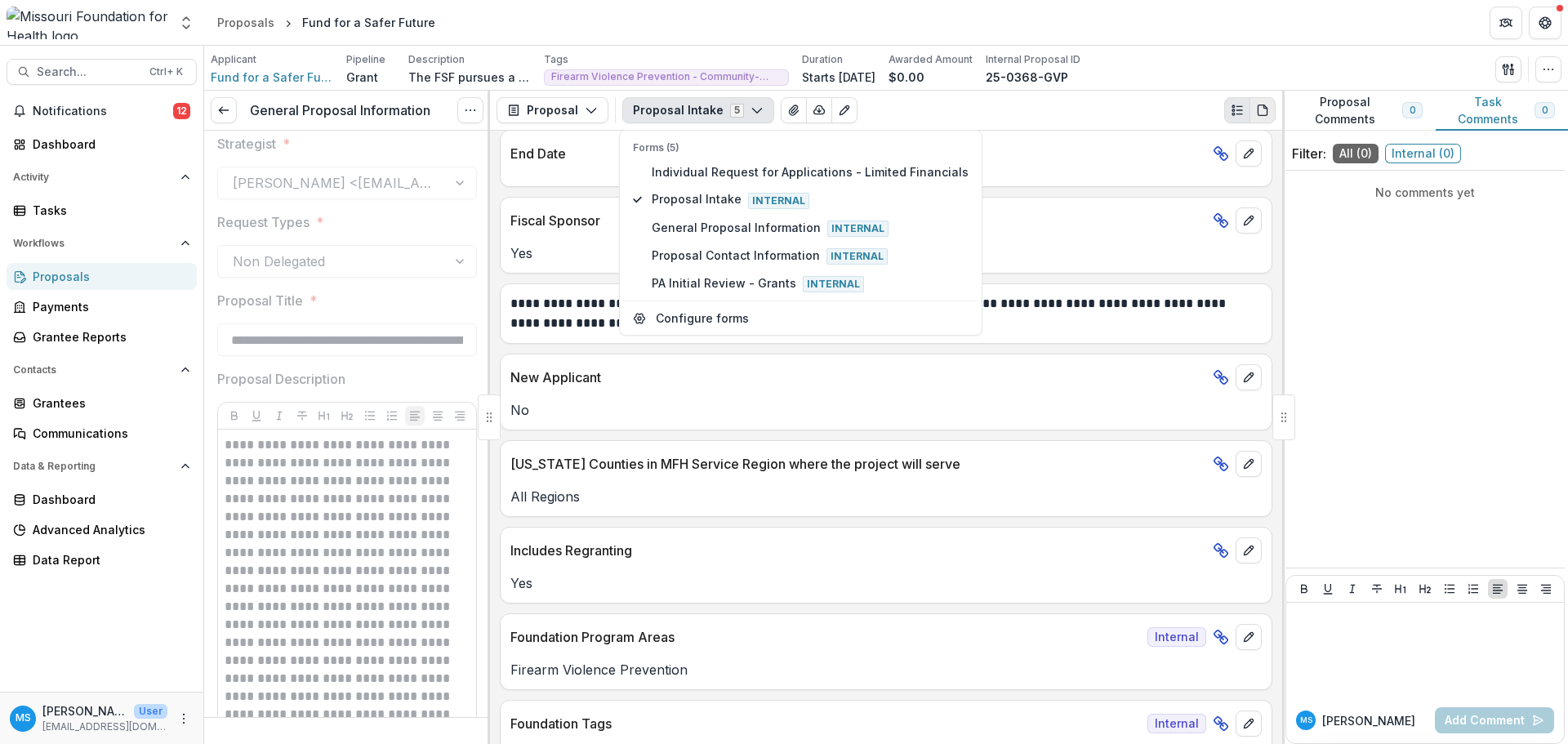
click at [1046, 111] on icon "PDF view" at bounding box center [1262, 111] width 9 height 11
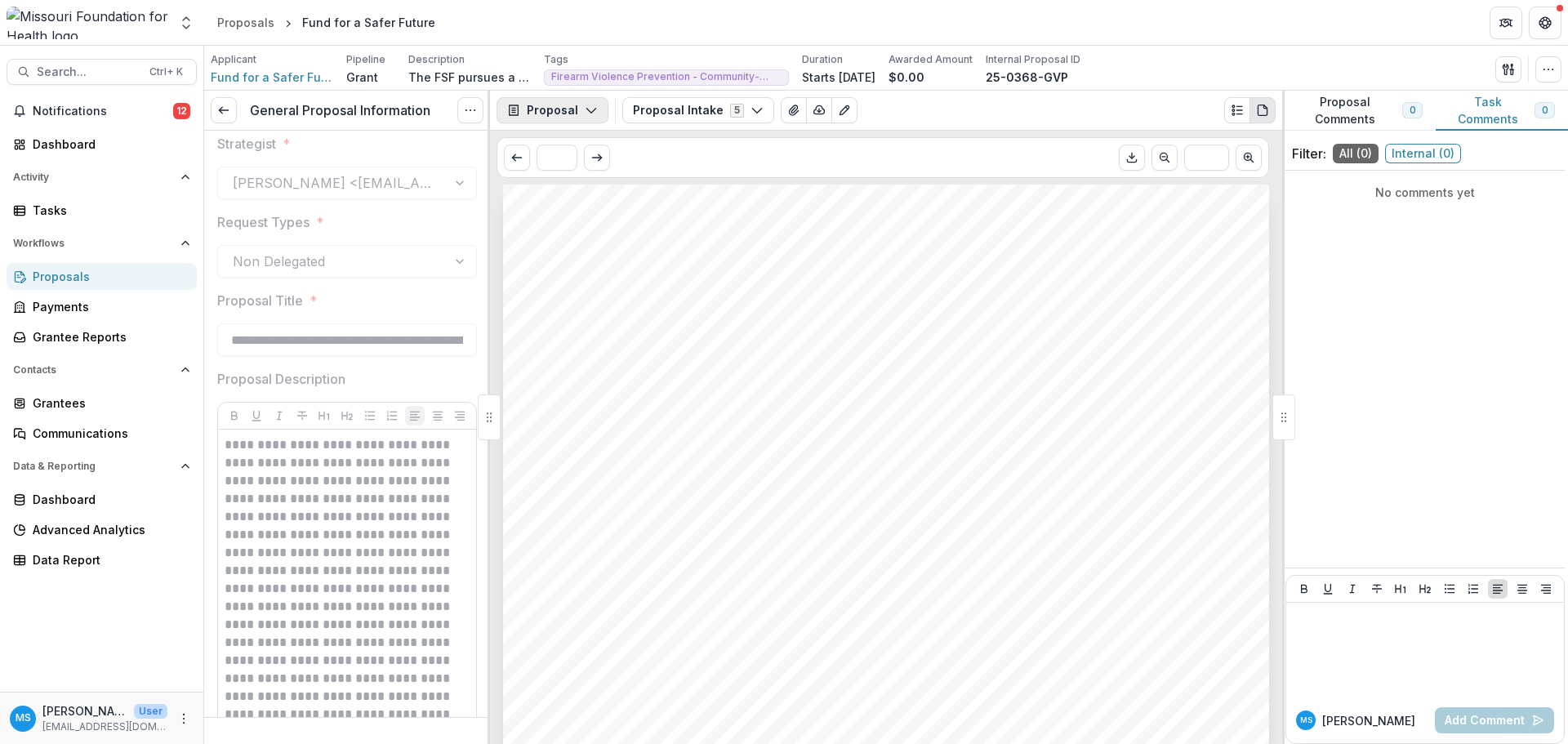
click at [590, 115] on icon "button" at bounding box center [591, 110] width 13 height 13
click at [978, 104] on div "Proposal Intake 5 Forms (5) Individual Request for Applications - Limited Finan…" at bounding box center [948, 110] width 653 height 26
click at [94, 140] on div "Dashboard" at bounding box center [108, 144] width 151 height 17
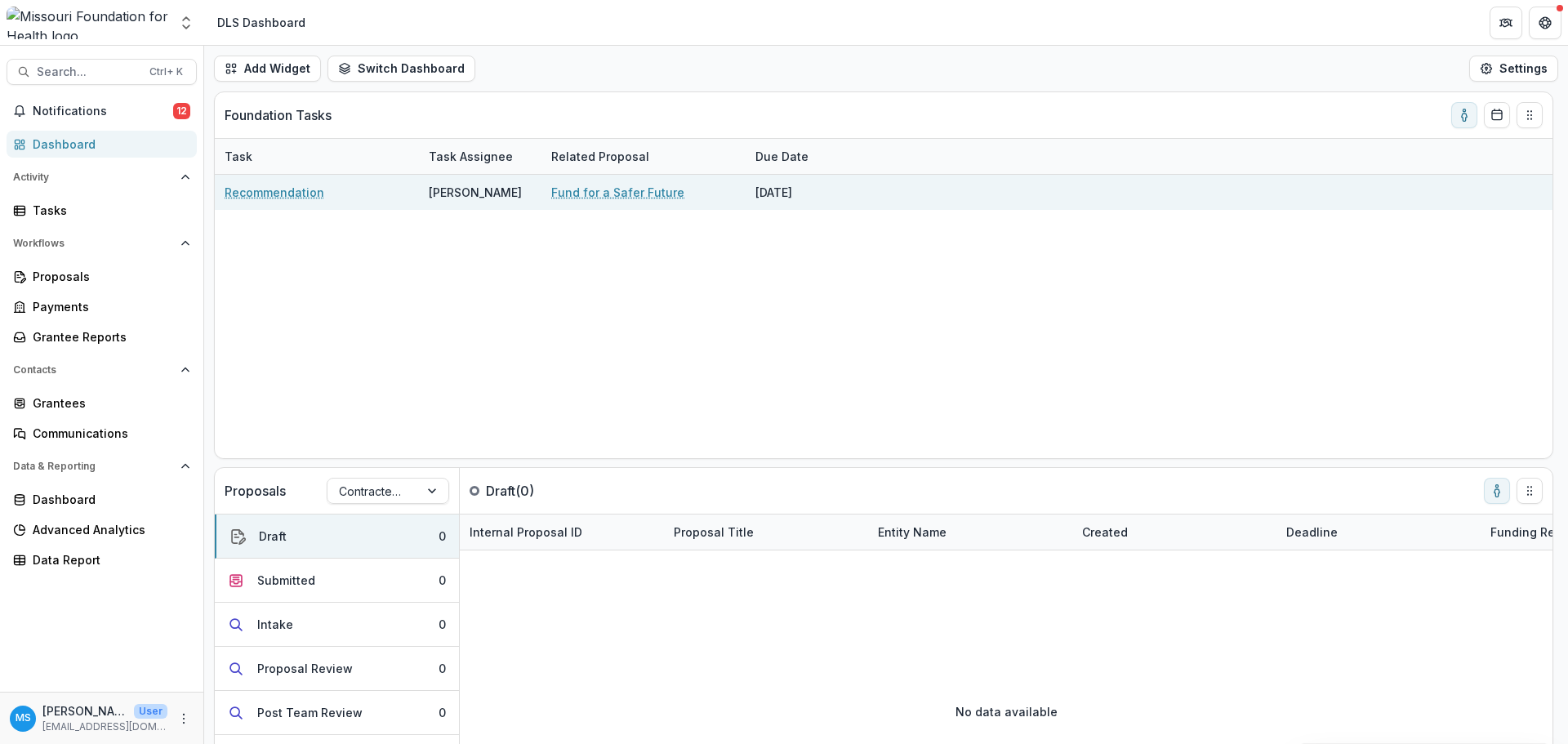
click at [633, 199] on link "Fund for a Safer Future" at bounding box center [617, 192] width 133 height 17
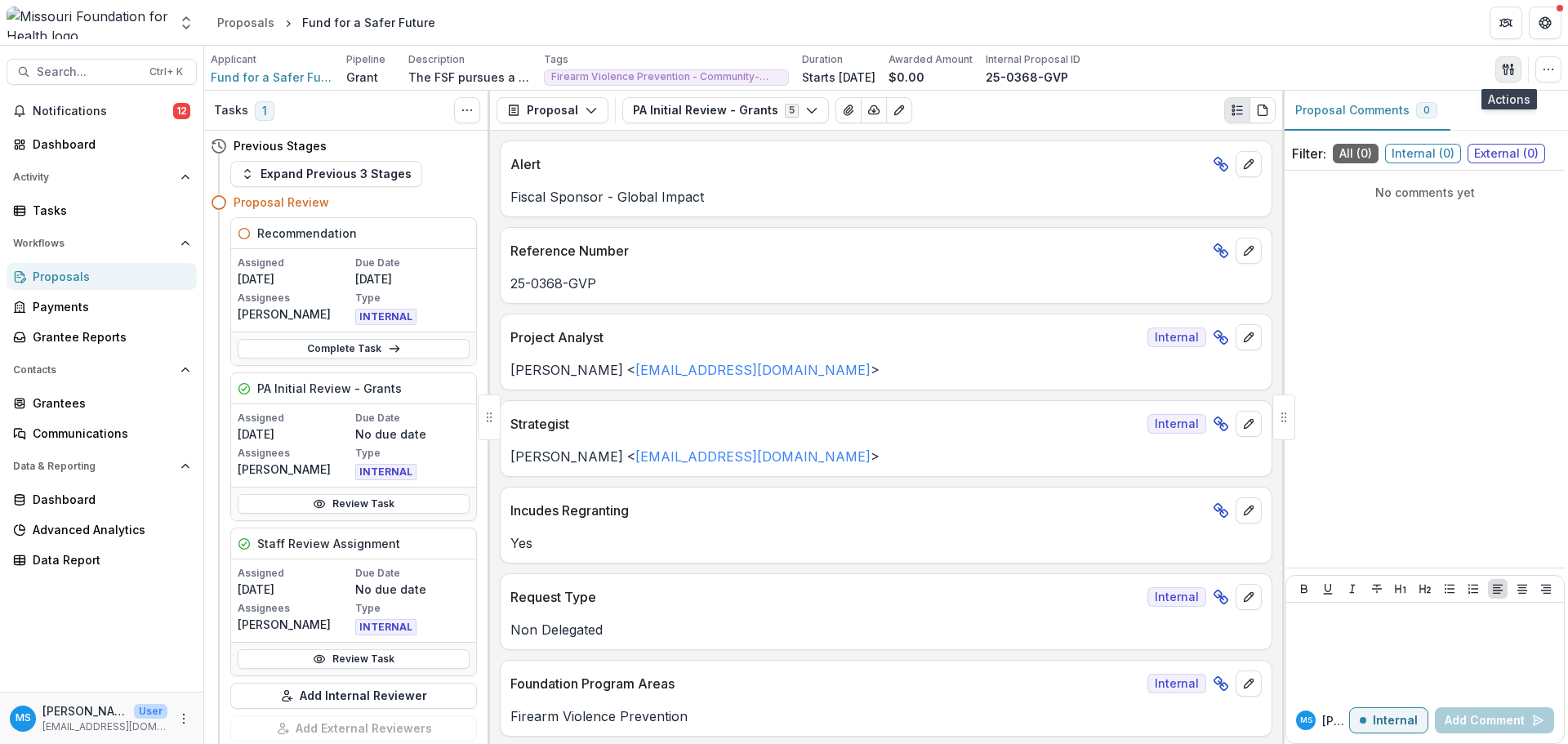
click at [1046, 71] on icon "button" at bounding box center [1508, 69] width 13 height 13
click at [1046, 131] on button "Proposal Files" at bounding box center [1429, 134] width 174 height 27
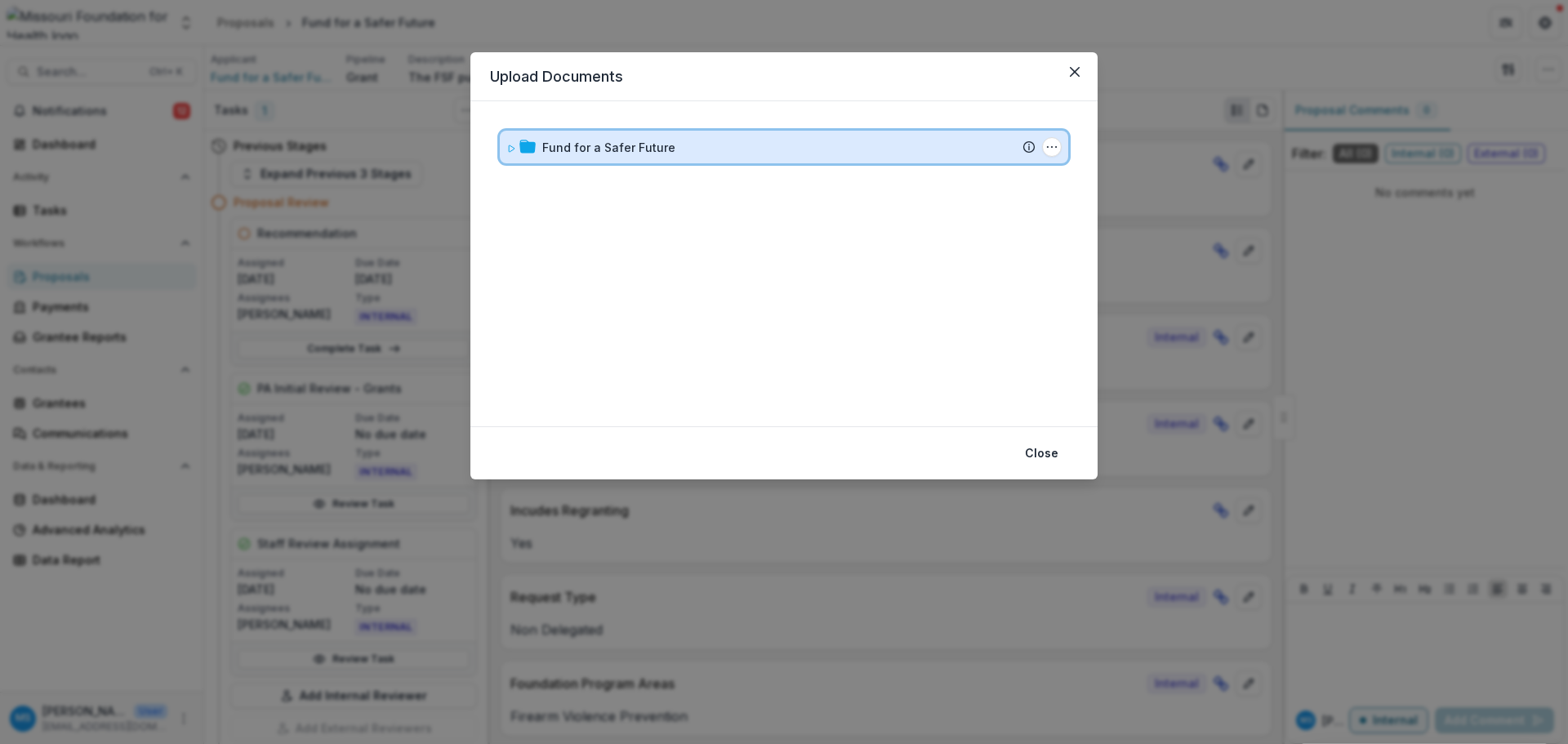
click at [628, 158] on div "Fund for a Safer Future Submission [PERSON_NAME] Proposal Attached proposal doc…" at bounding box center [784, 147] width 568 height 33
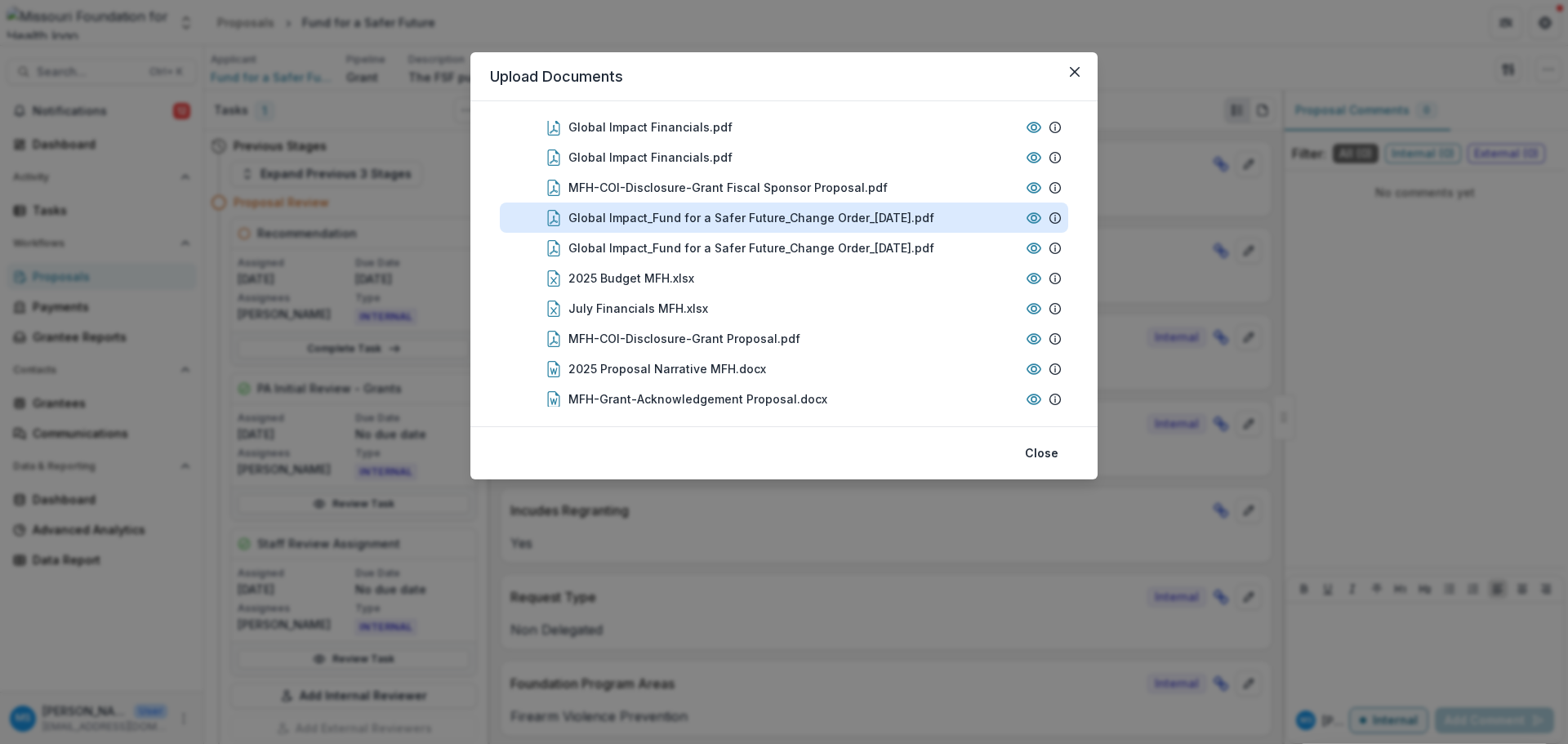
scroll to position [159, 0]
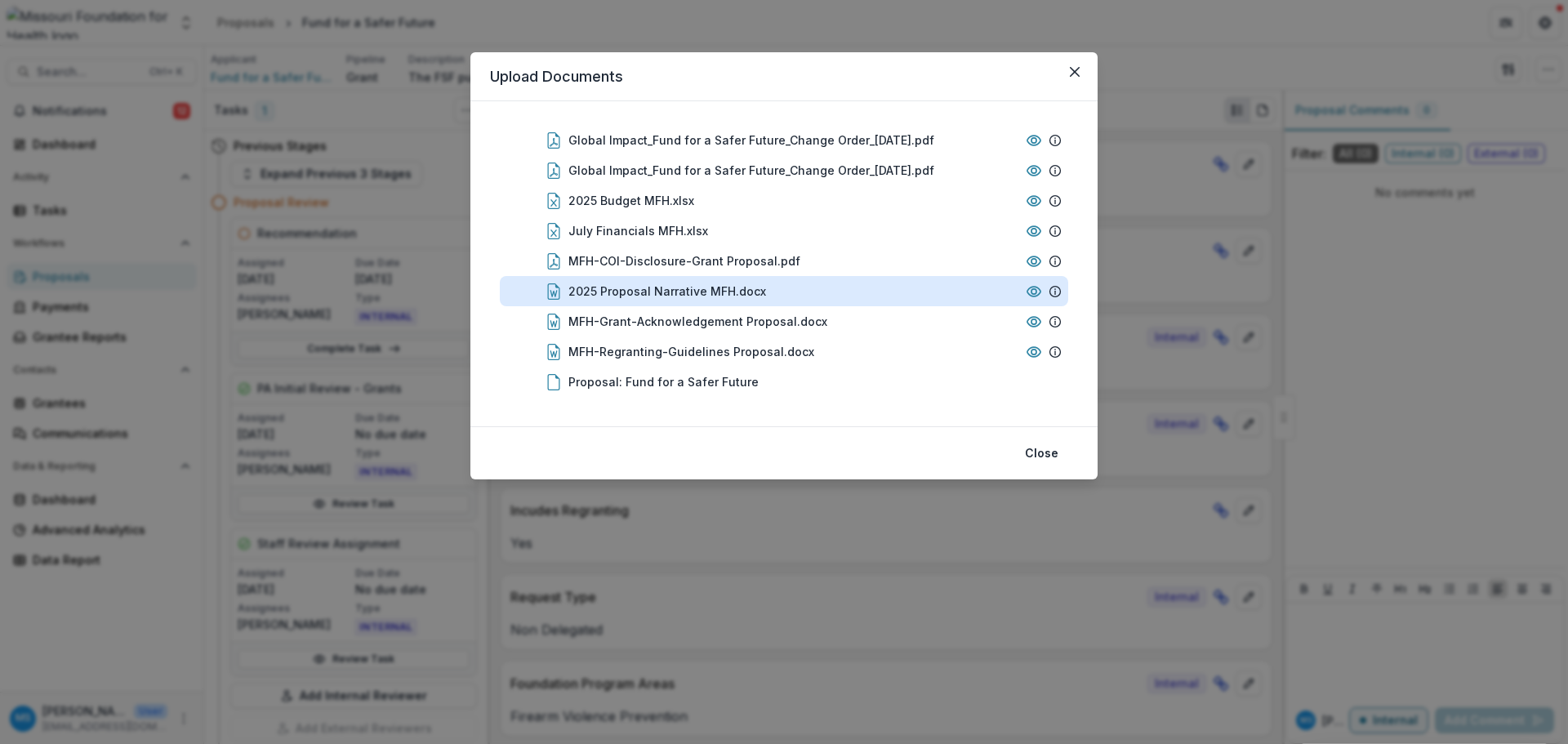
click at [705, 297] on div "2025 Proposal Narrative MFH.docx" at bounding box center [667, 291] width 198 height 17
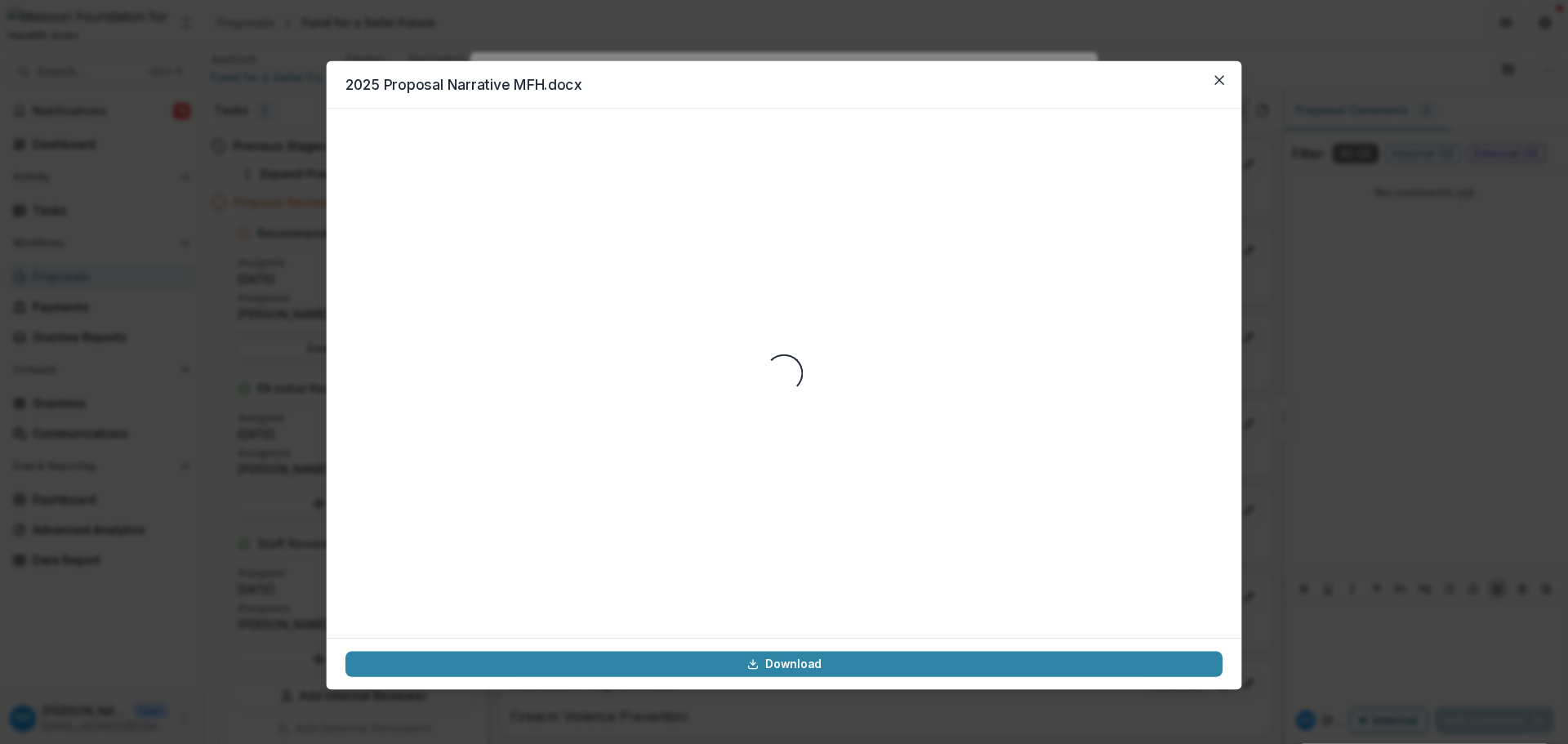
click at [705, 297] on div "Loading..." at bounding box center [784, 372] width 877 height 491
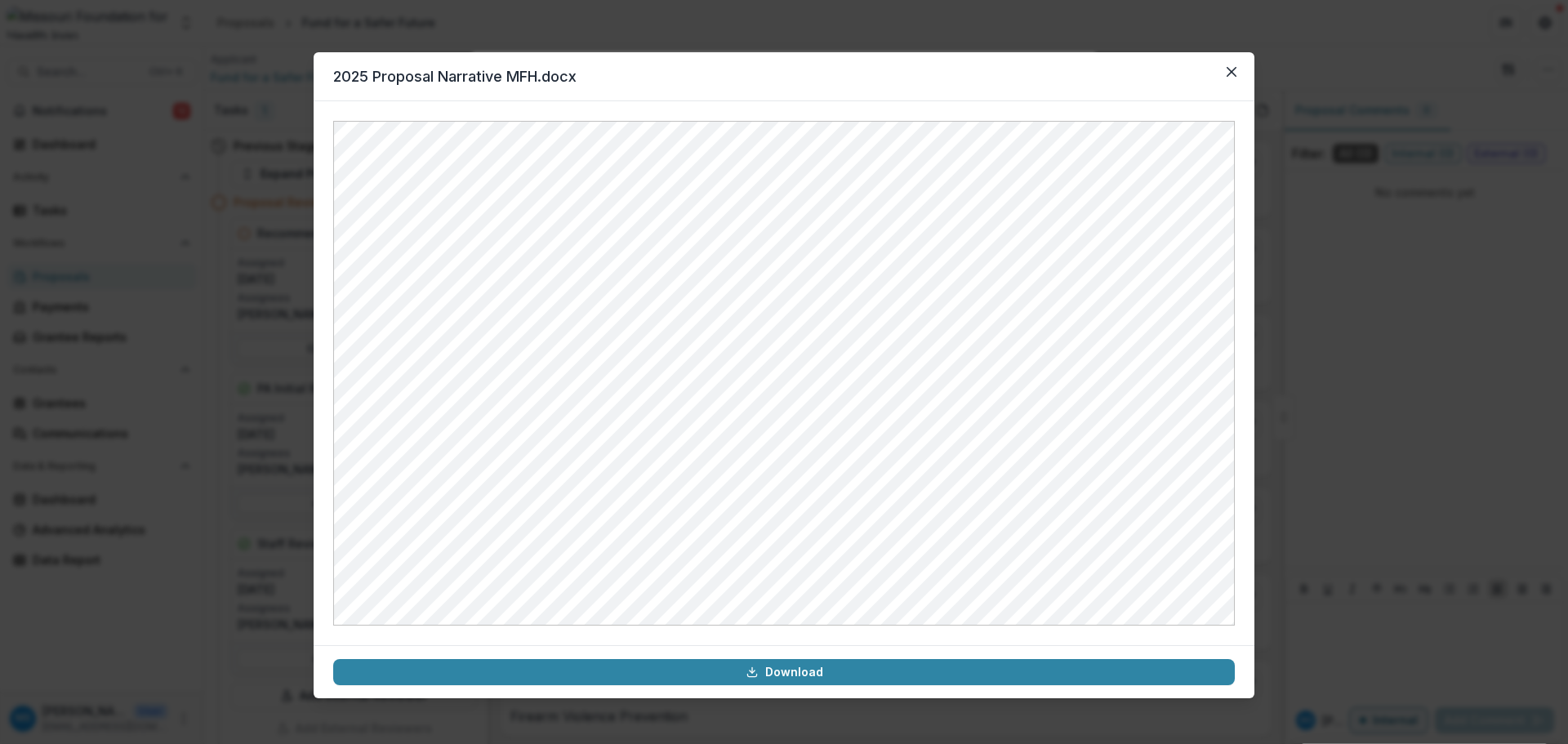
drag, startPoint x: 969, startPoint y: 70, endPoint x: 985, endPoint y: 60, distance: 18.9
click at [985, 60] on header "2025 Proposal Narrative MFH.docx" at bounding box center [784, 77] width 941 height 49
click at [1046, 69] on icon "Close" at bounding box center [1231, 72] width 10 height 10
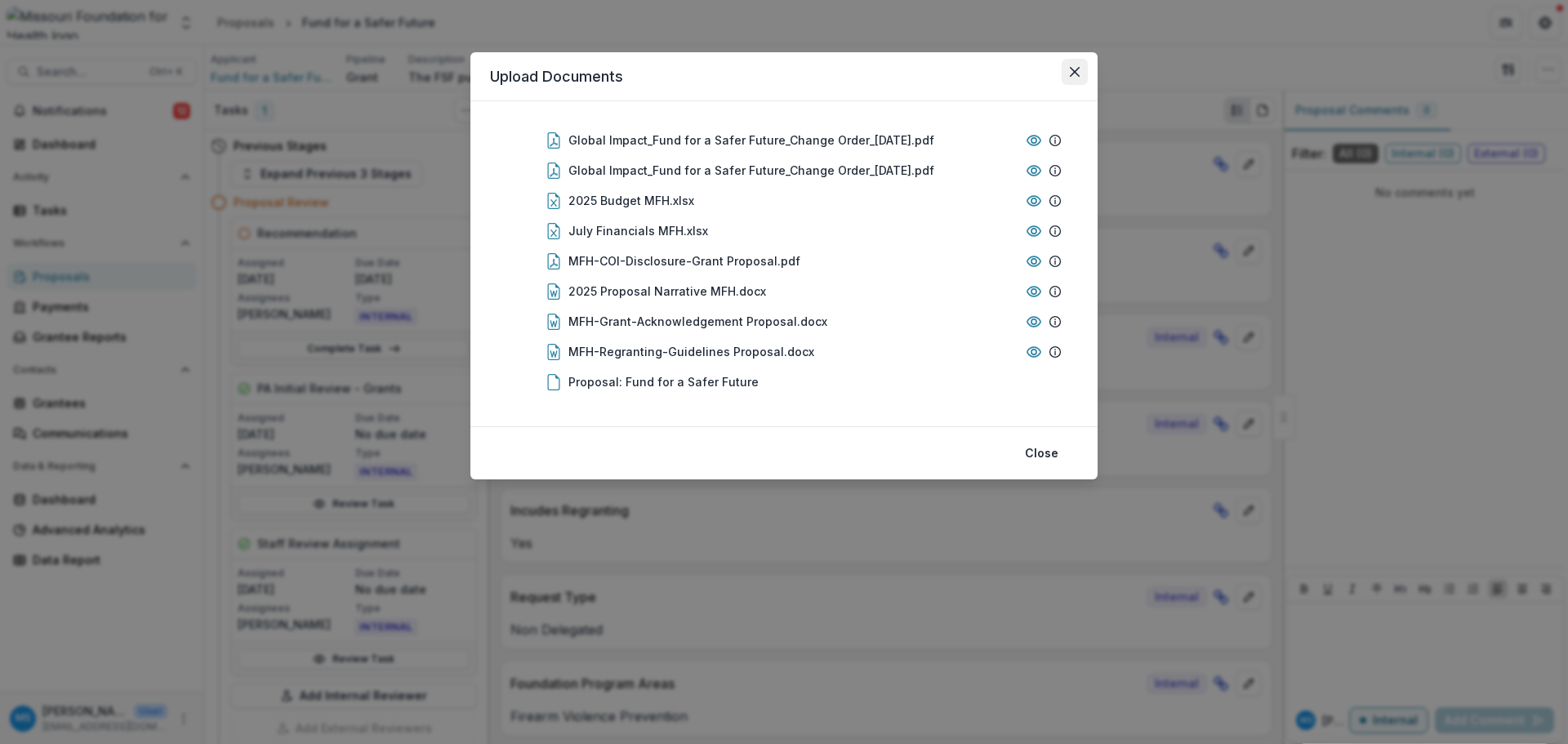
click at [1046, 69] on button "Close" at bounding box center [1074, 72] width 26 height 26
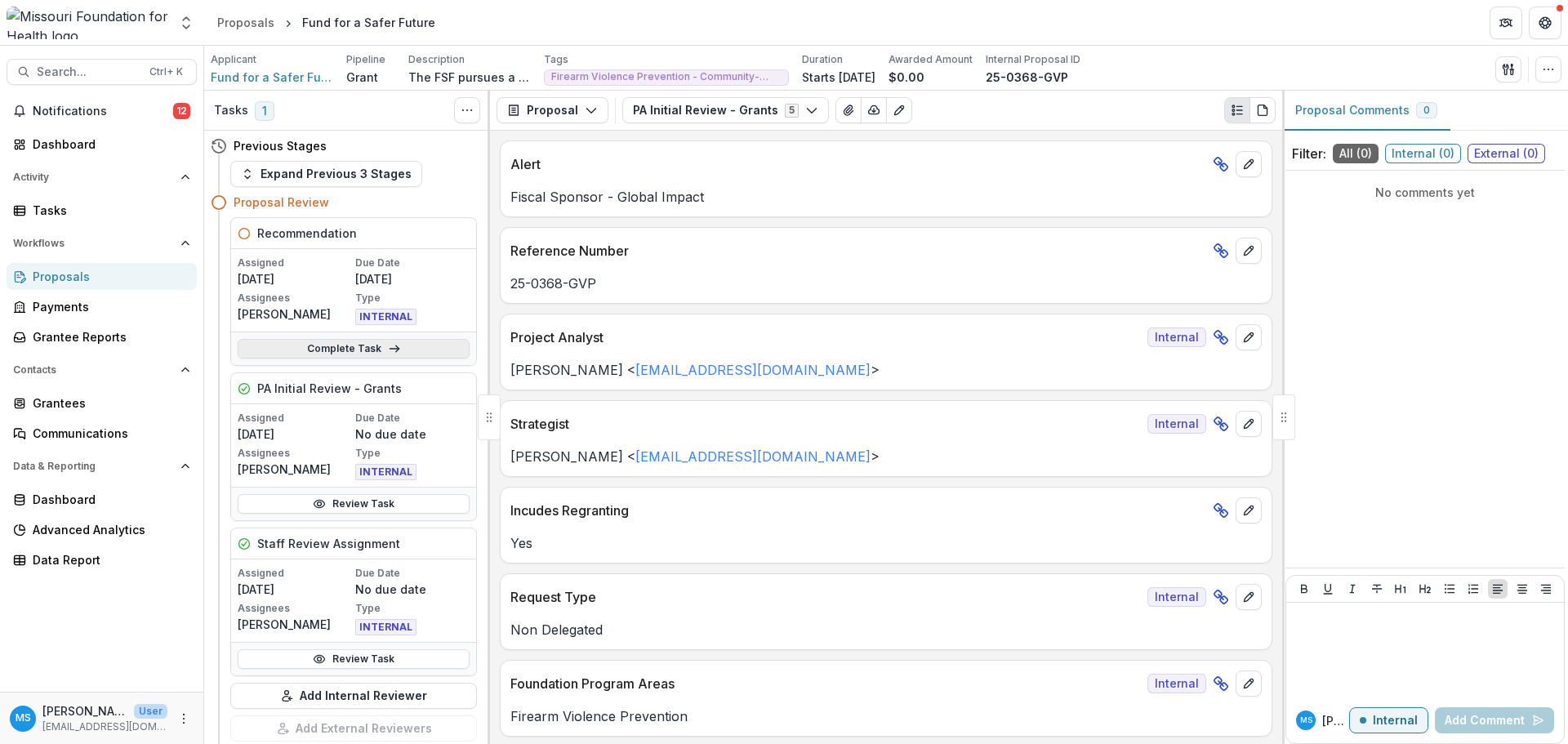
click at [355, 354] on link "Complete Task" at bounding box center [353, 349] width 232 height 20
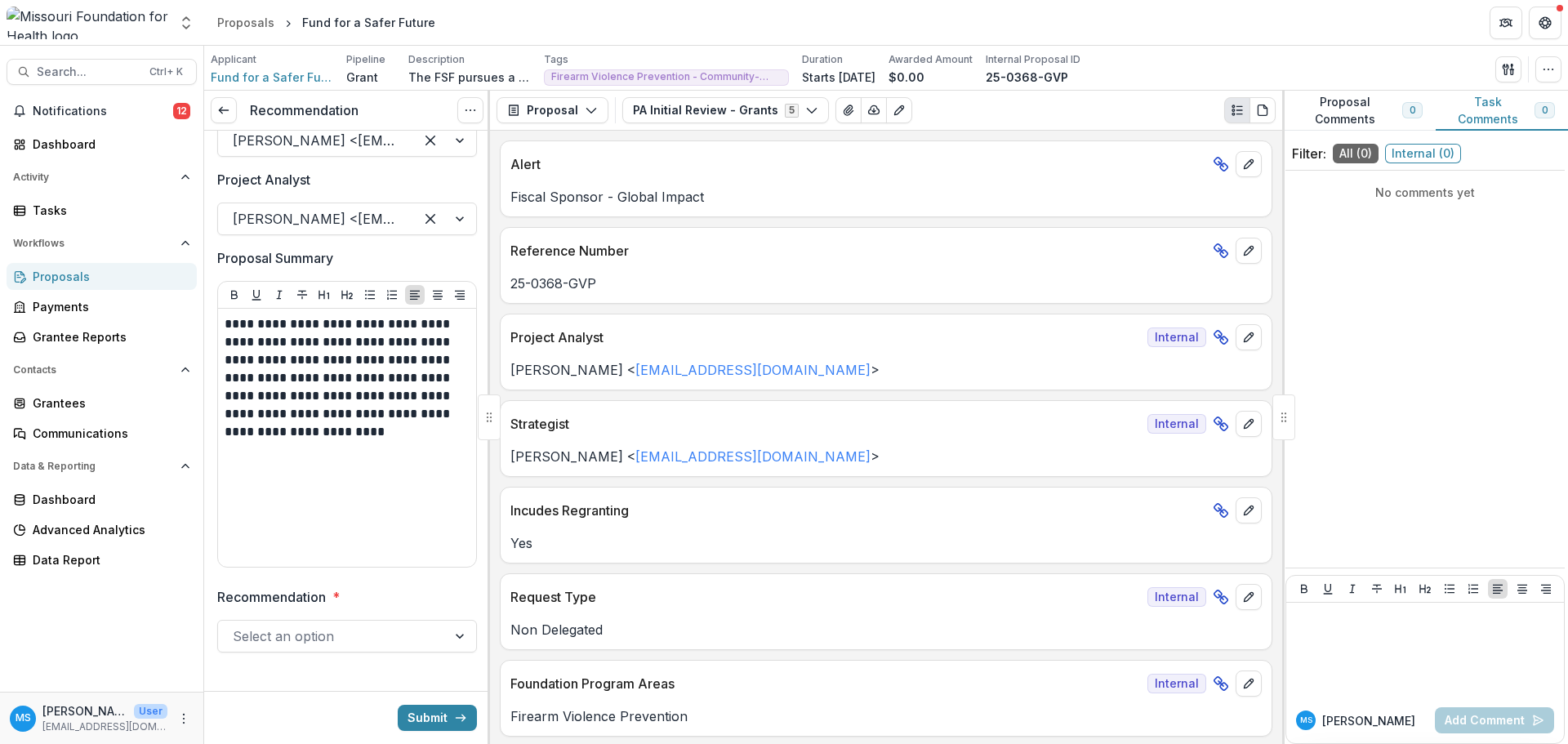
scroll to position [144, 0]
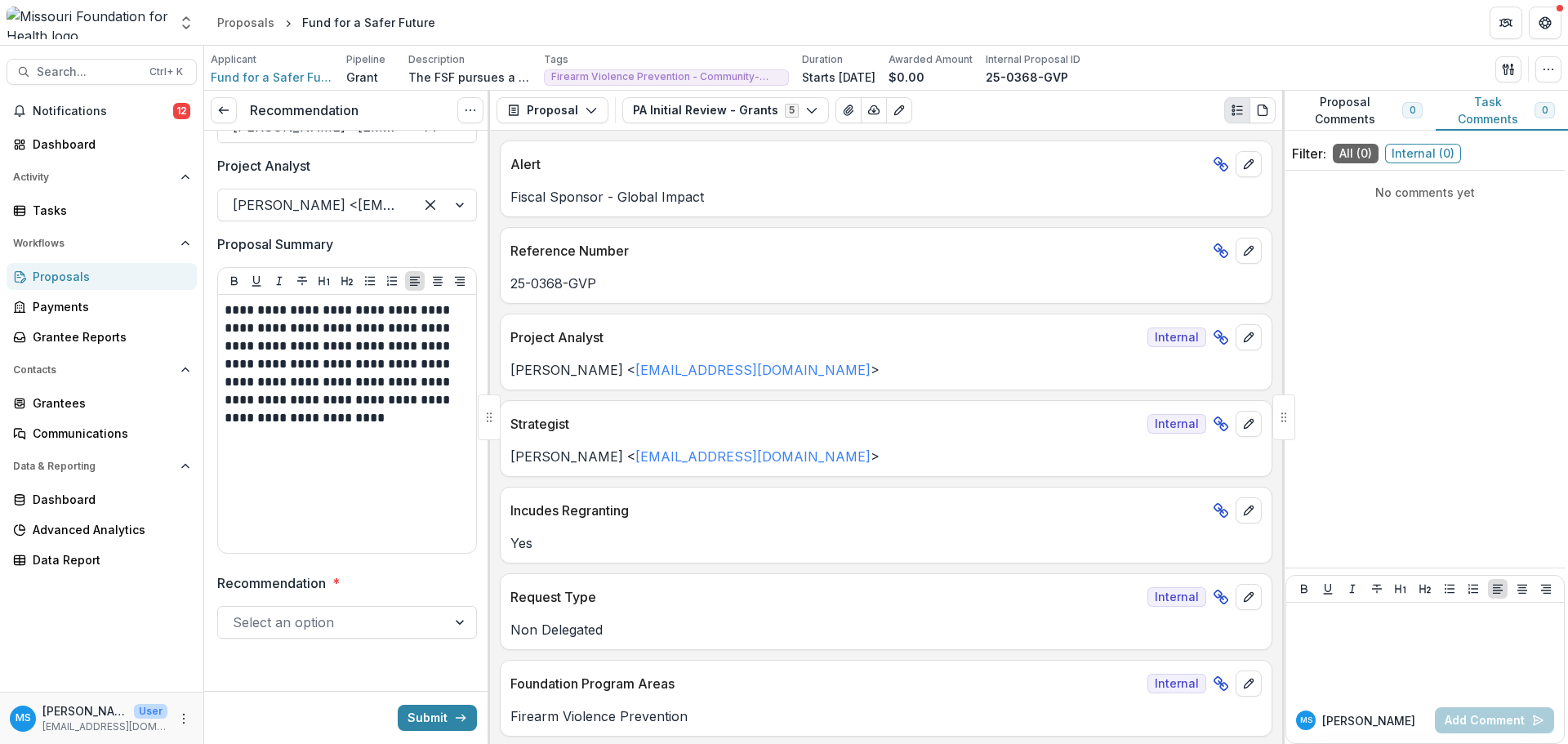
click at [459, 620] on div at bounding box center [461, 622] width 29 height 31
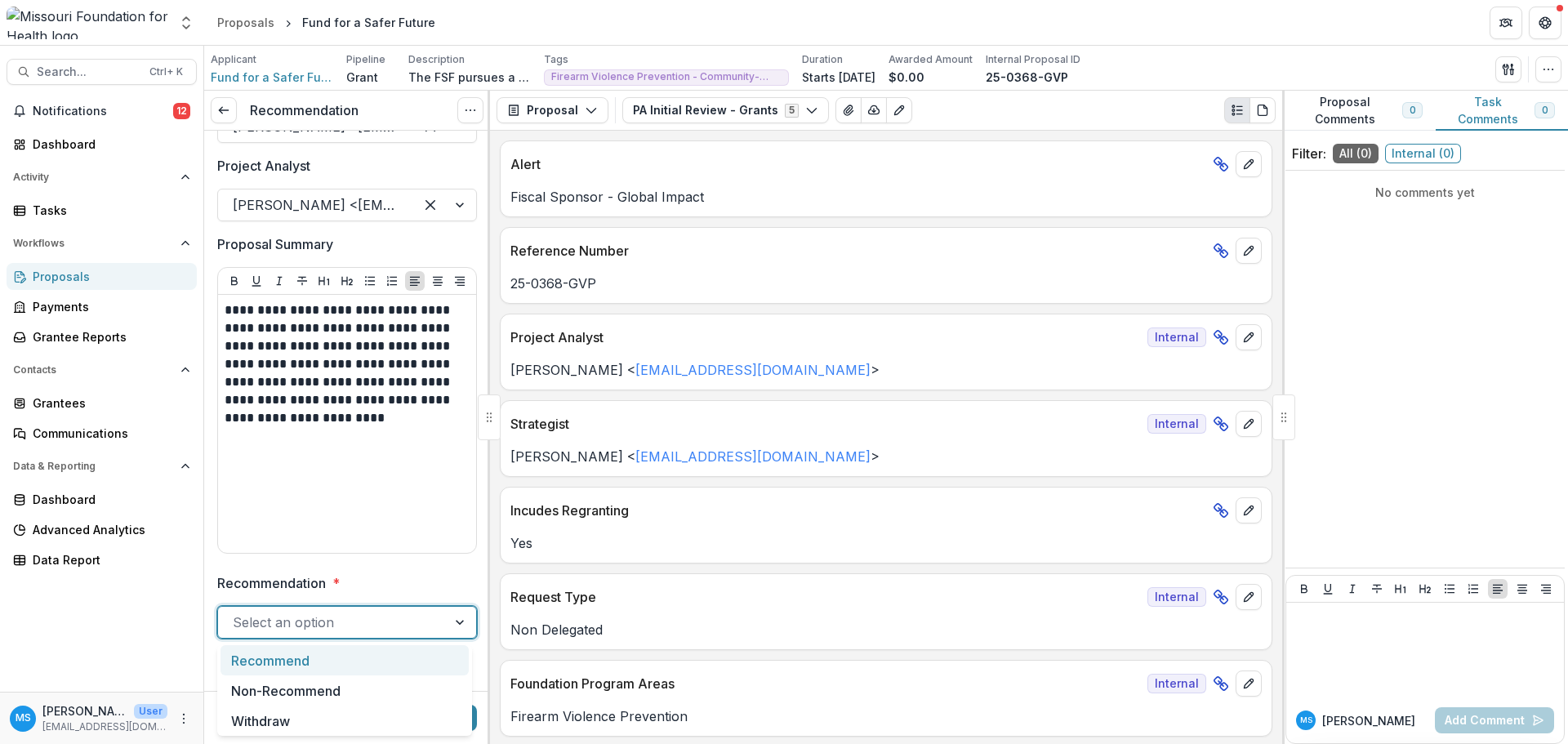
click at [344, 620] on div "Recommend" at bounding box center [344, 660] width 248 height 30
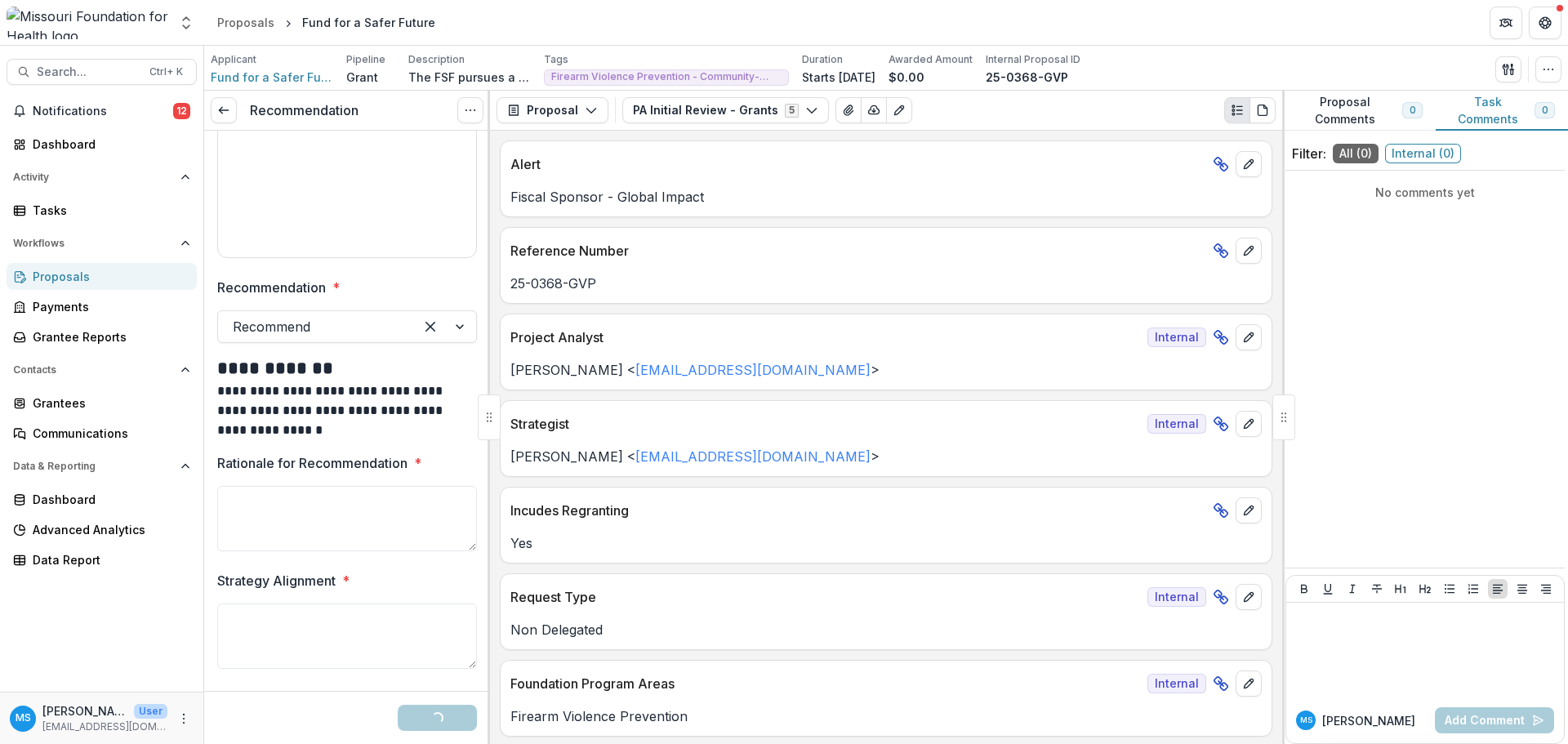
scroll to position [477, 0]
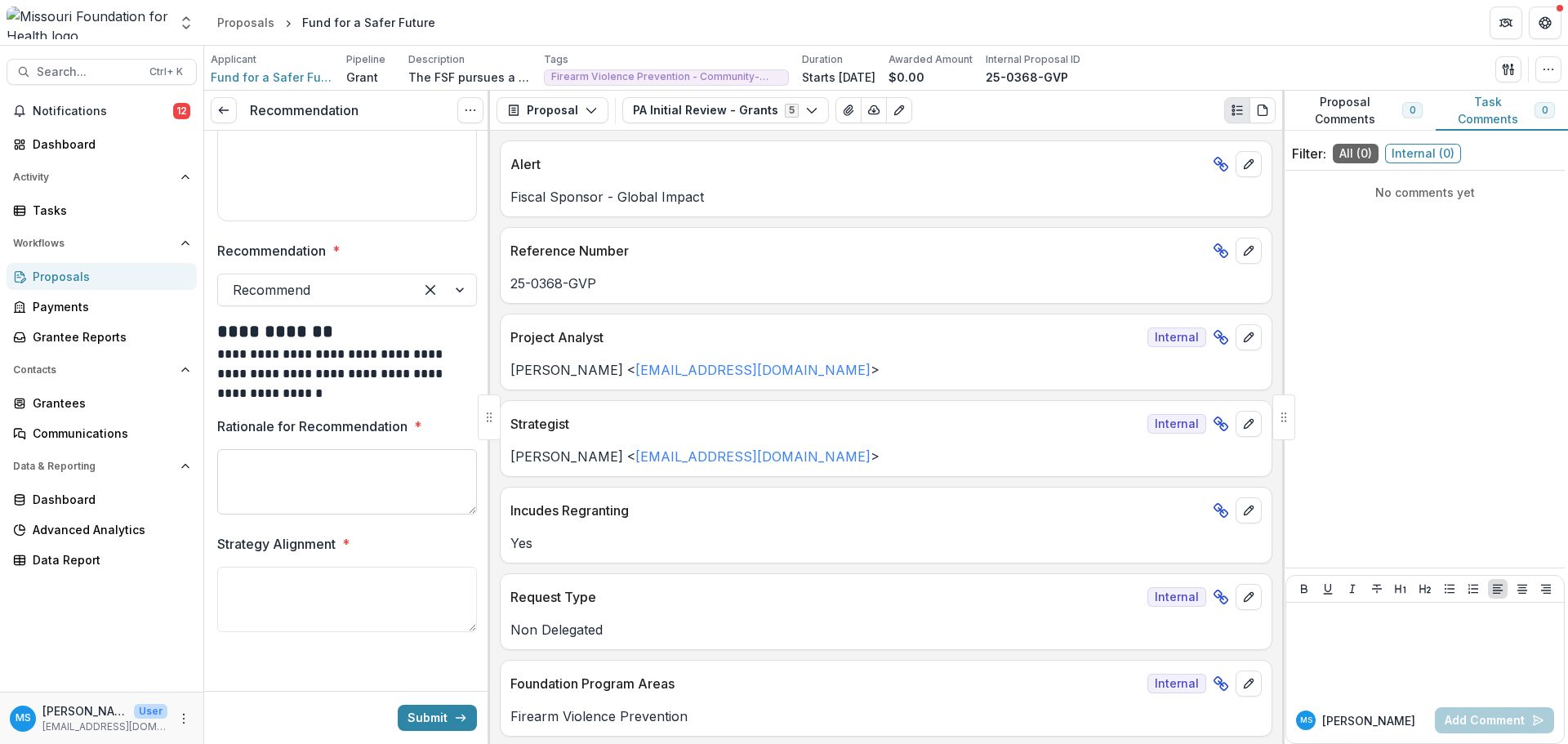
click at [375, 488] on textarea "Rationale for Recommendation *" at bounding box center [347, 482] width 260 height 65
type textarea "*"
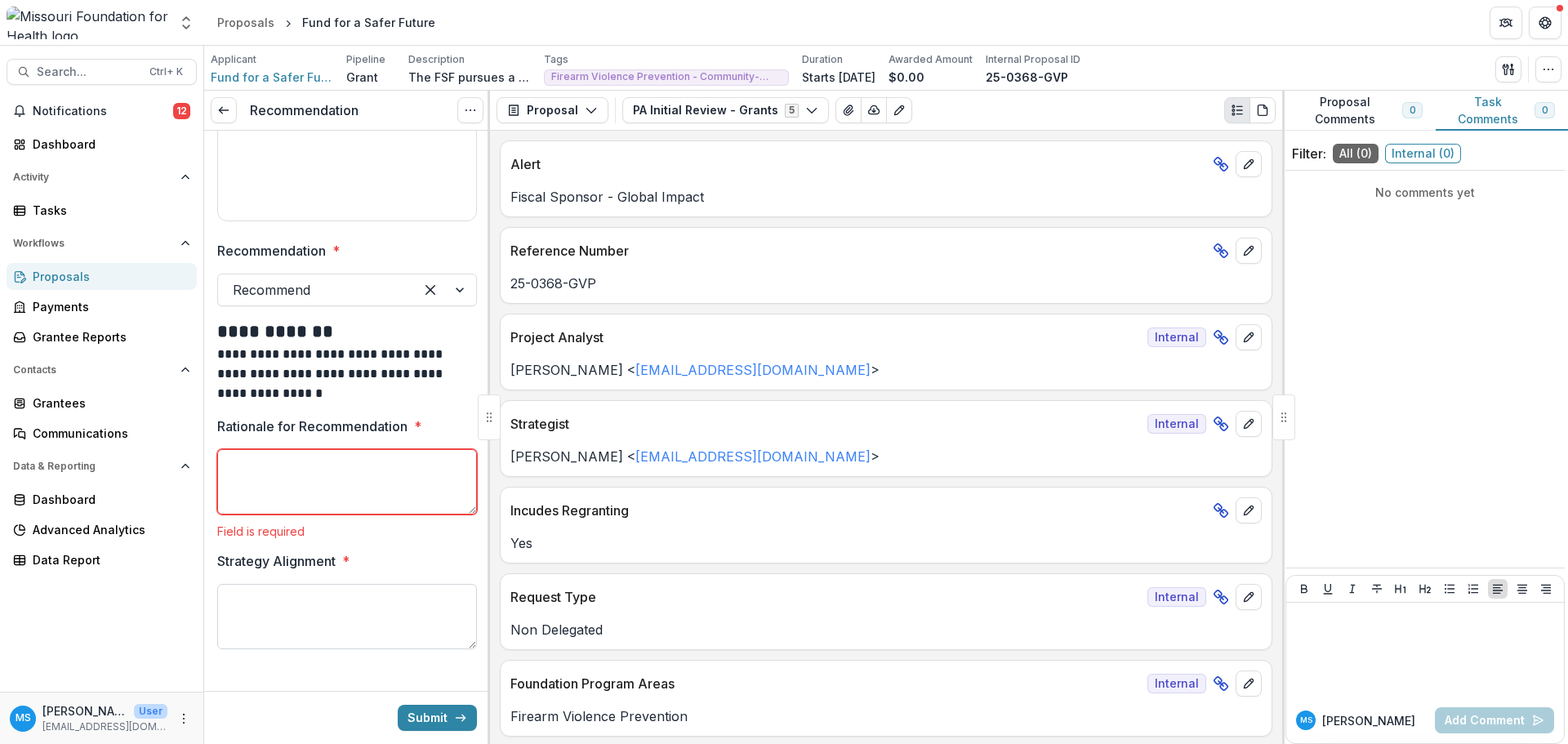
click at [342, 584] on textarea "Strategy Alignment *" at bounding box center [347, 617] width 260 height 65
type textarea "*"
drag, startPoint x: 431, startPoint y: 626, endPoint x: 342, endPoint y: 624, distance: 89.0
click at [342, 620] on textarea "**********" at bounding box center [344, 617] width 255 height 65
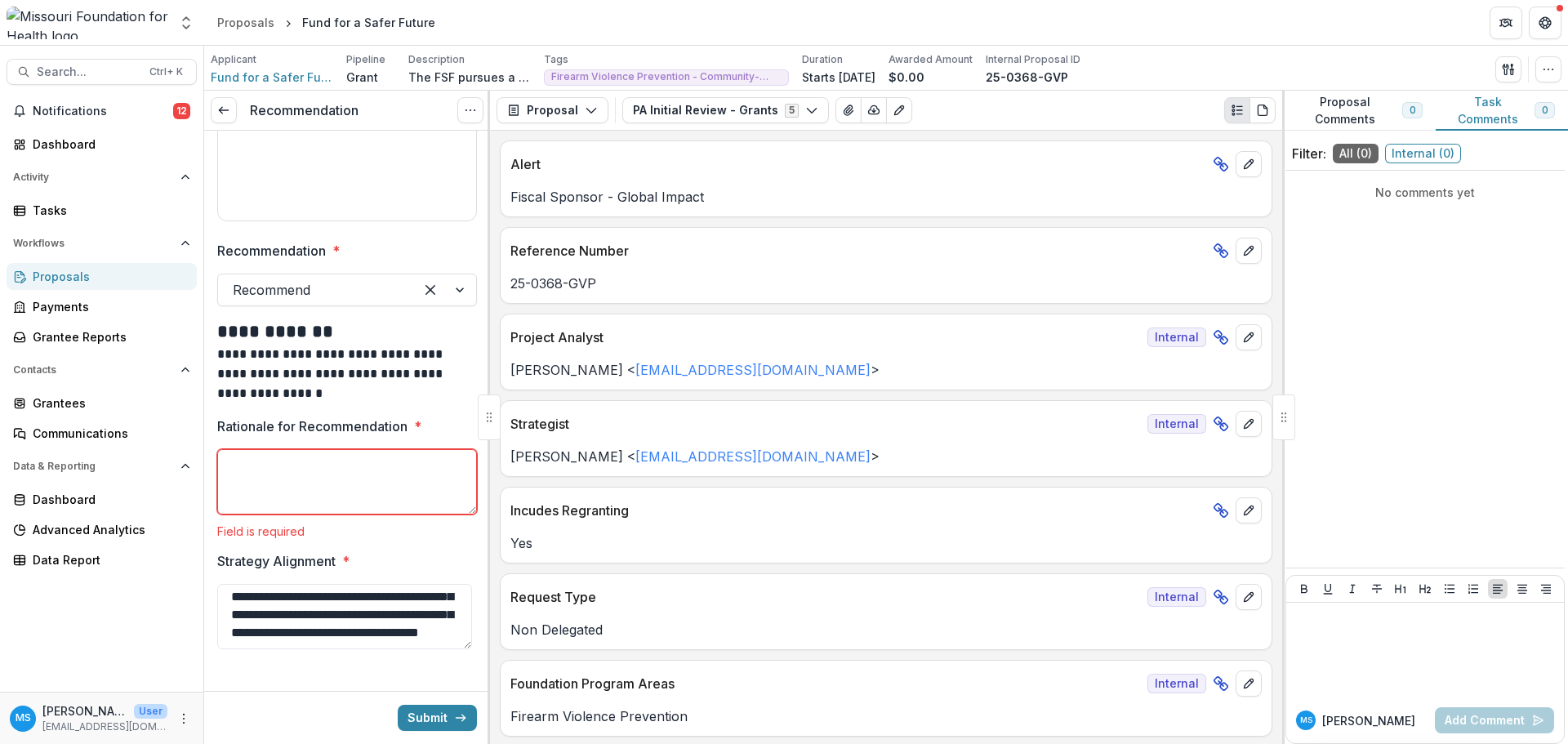
type textarea "**********"
click at [385, 478] on textarea "Rationale for Recommendation *" at bounding box center [347, 482] width 260 height 65
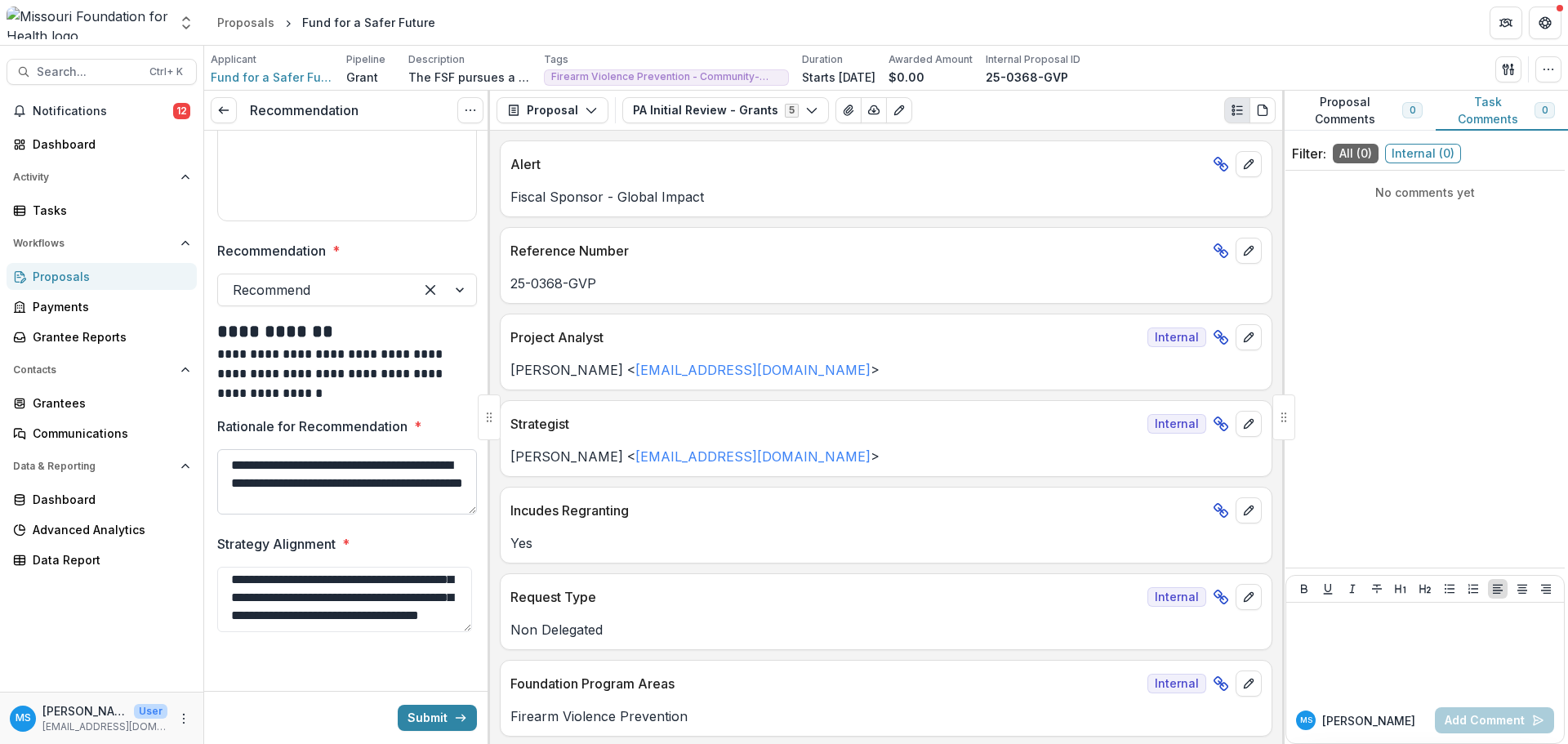
scroll to position [4, 0]
drag, startPoint x: 392, startPoint y: 506, endPoint x: 261, endPoint y: 492, distance: 131.7
click at [261, 492] on textarea "**********" at bounding box center [344, 482] width 255 height 65
click at [230, 470] on textarea "**********" at bounding box center [344, 482] width 255 height 65
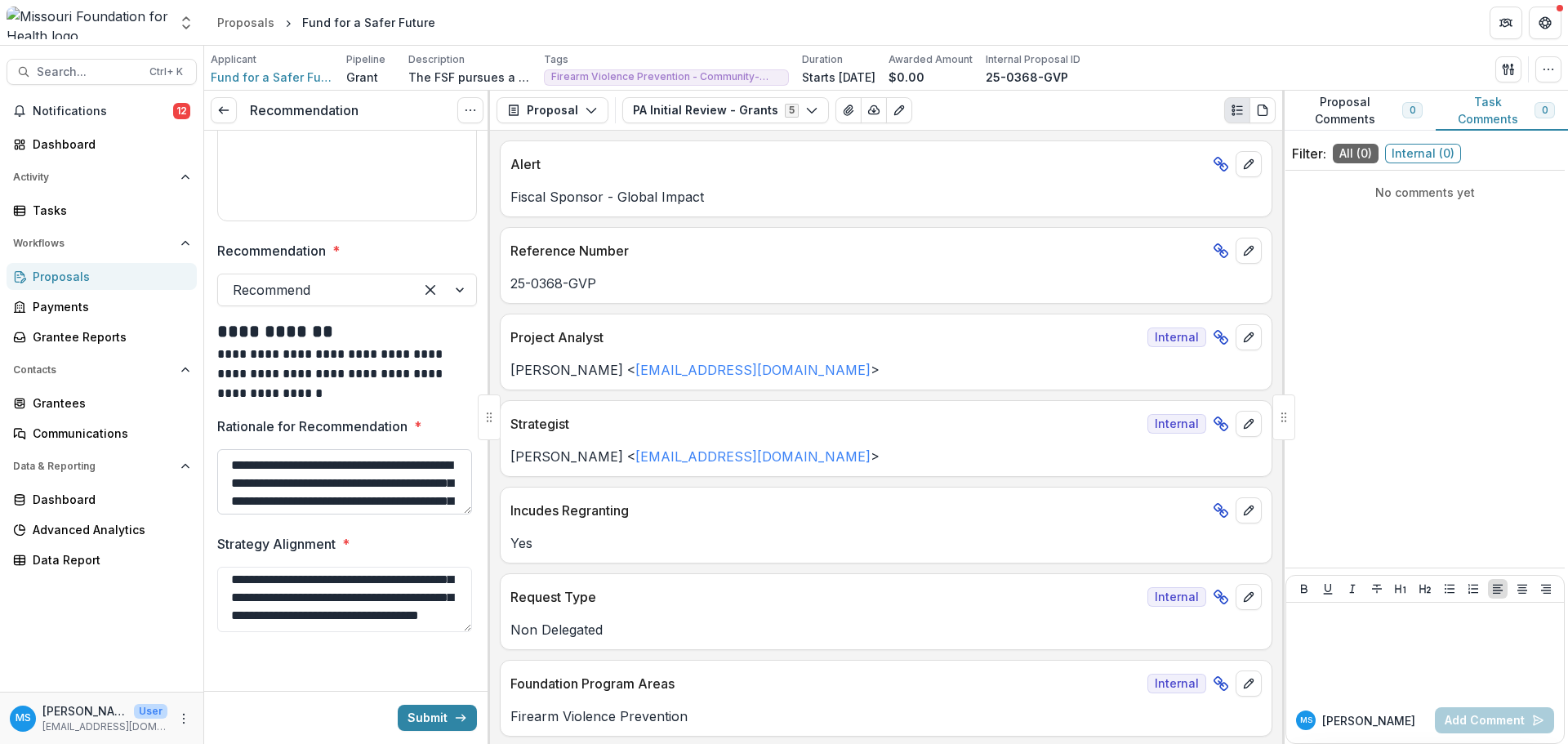
click at [303, 489] on textarea "**********" at bounding box center [344, 482] width 255 height 65
click at [348, 501] on textarea "**********" at bounding box center [344, 482] width 255 height 65
type textarea "**********"
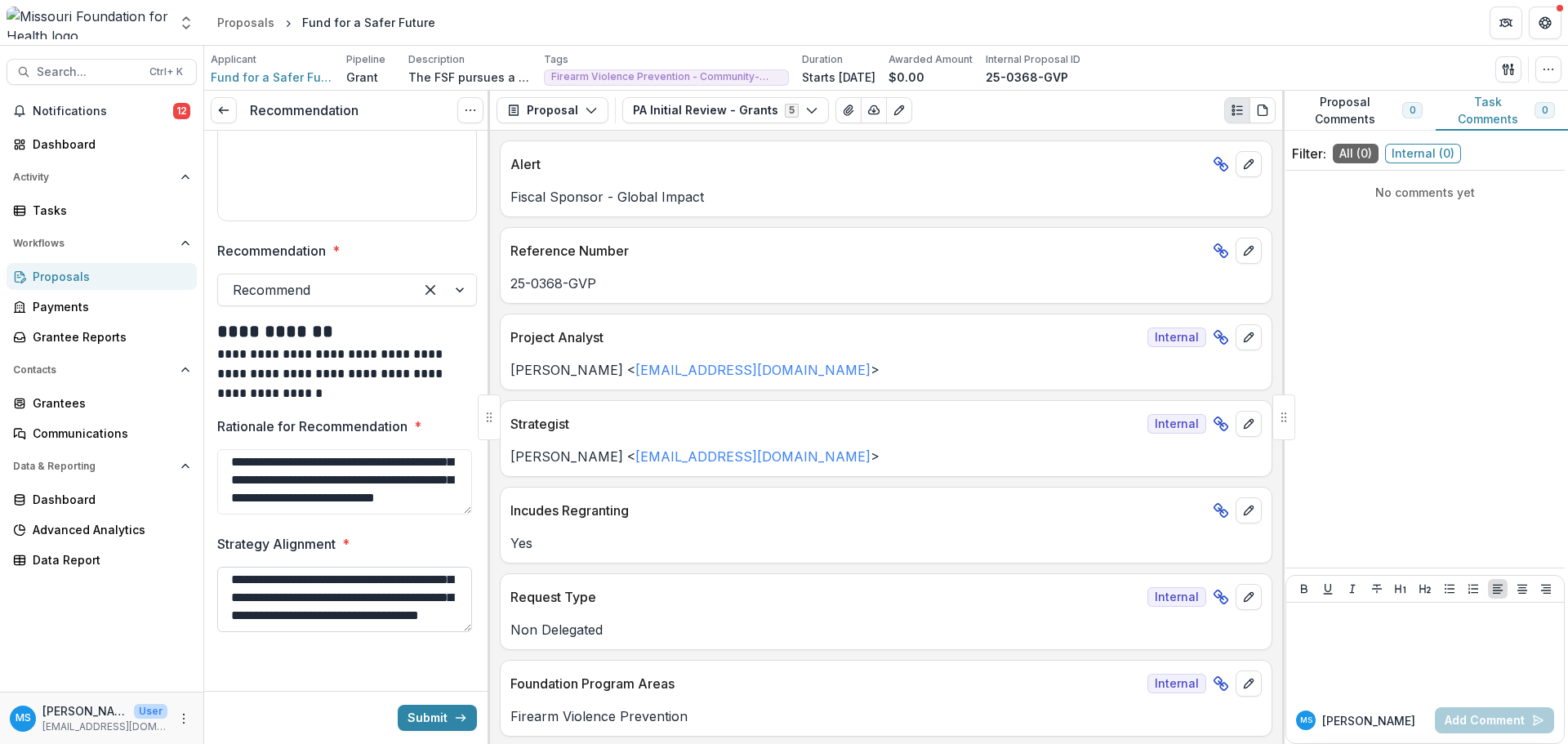
scroll to position [55, 0]
drag, startPoint x: 402, startPoint y: 579, endPoint x: 420, endPoint y: 632, distance: 56.0
click at [420, 620] on textarea "**********" at bounding box center [344, 600] width 255 height 65
click at [413, 614] on textarea "**********" at bounding box center [344, 600] width 255 height 65
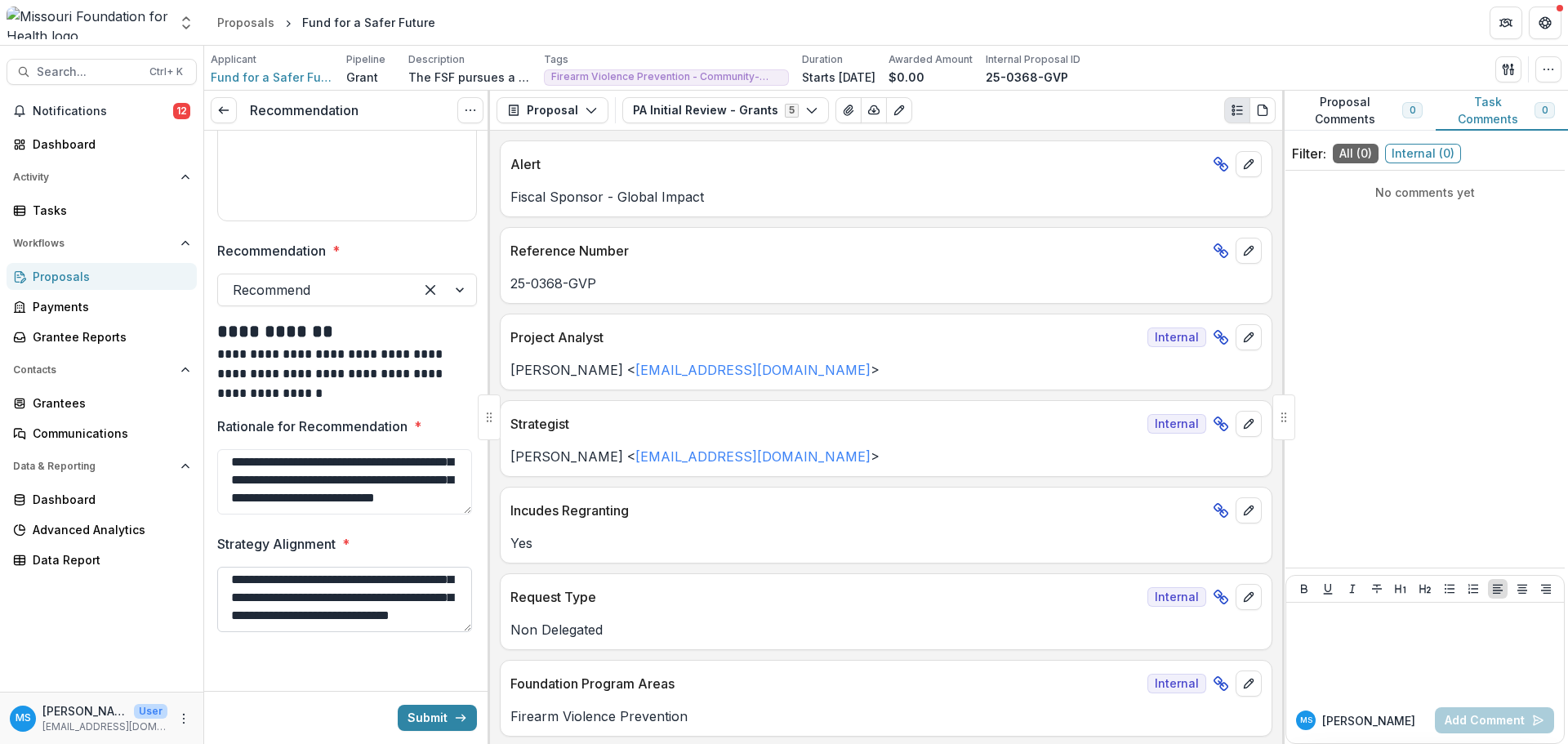
scroll to position [51, 0]
click at [285, 606] on textarea "**********" at bounding box center [344, 600] width 255 height 65
click at [374, 616] on textarea "**********" at bounding box center [344, 600] width 255 height 65
type textarea "**********"
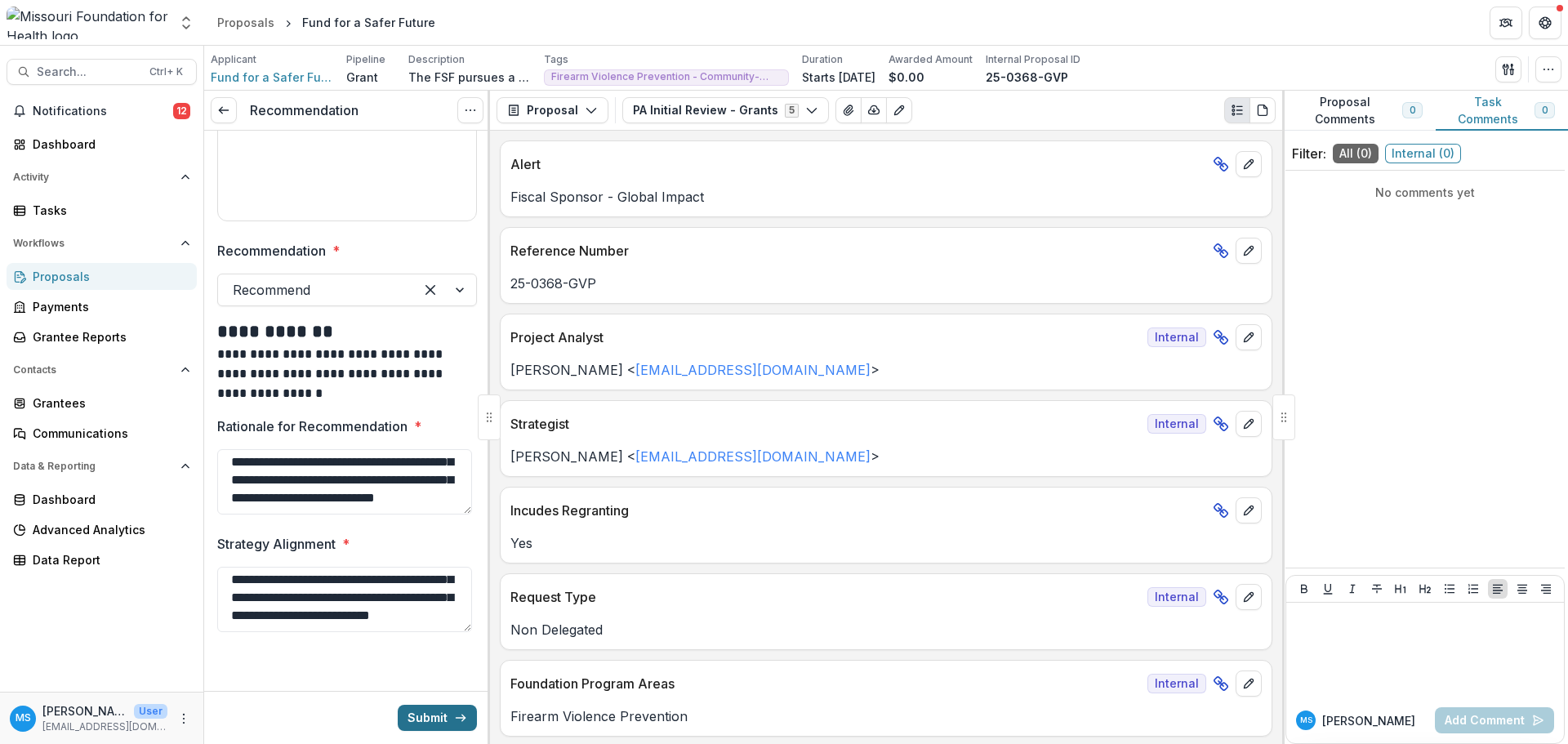
click at [433, 620] on button "Submit" at bounding box center [437, 718] width 79 height 26
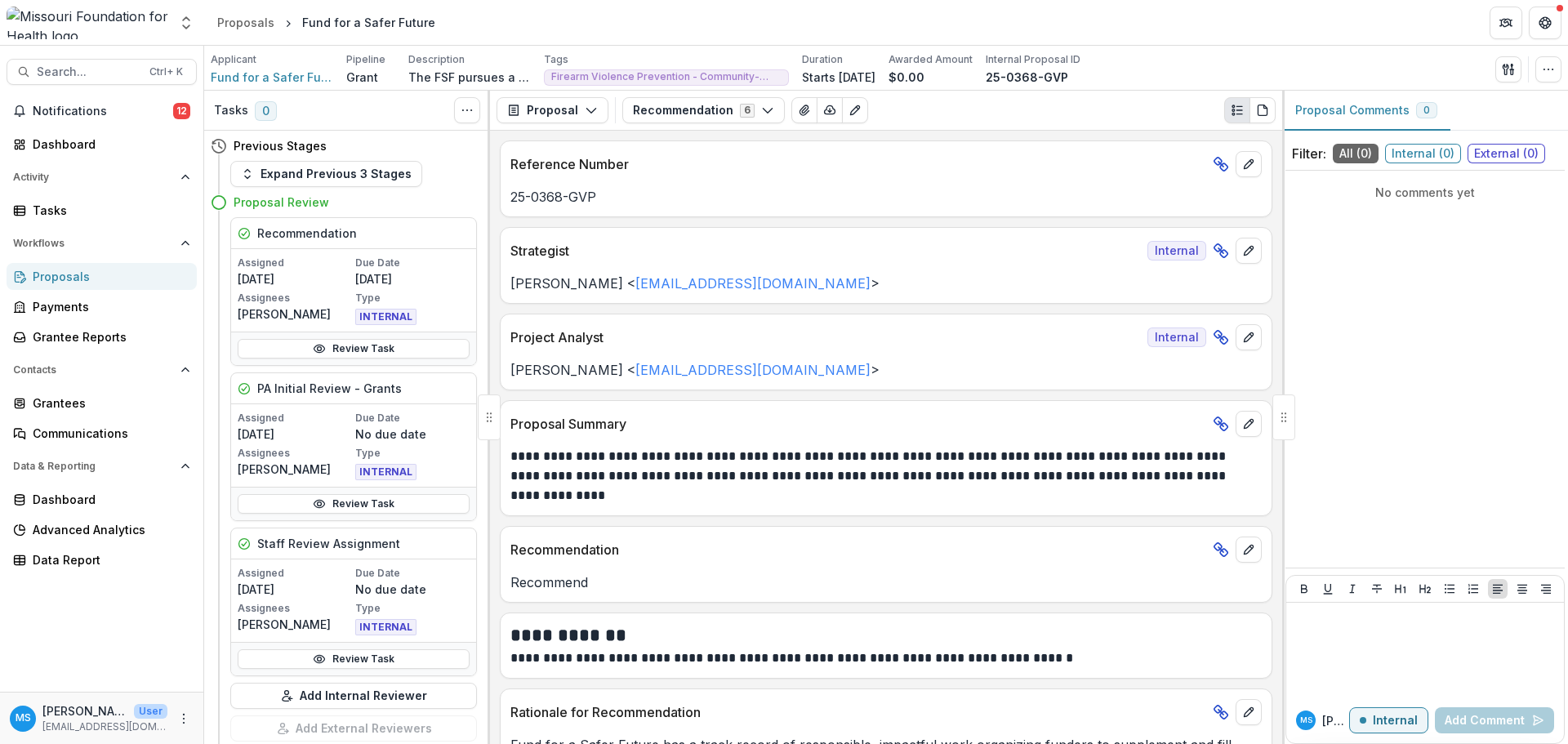
scroll to position [82, 0]
